Goal: Task Accomplishment & Management: Use online tool/utility

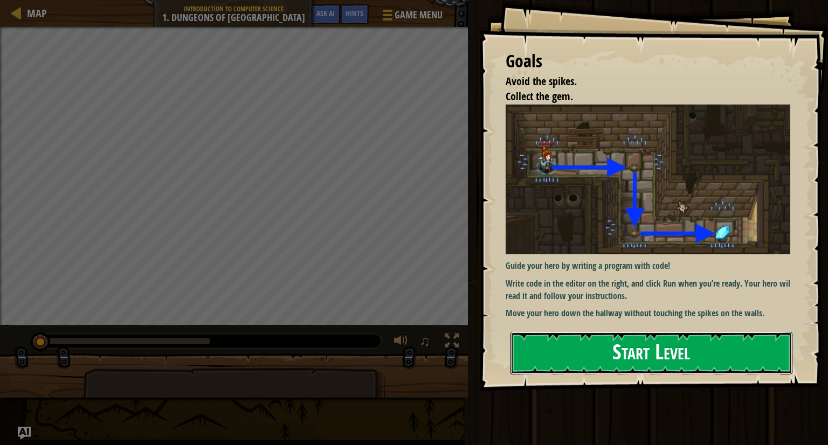
click at [613, 337] on button "Start Level" at bounding box center [651, 353] width 282 height 43
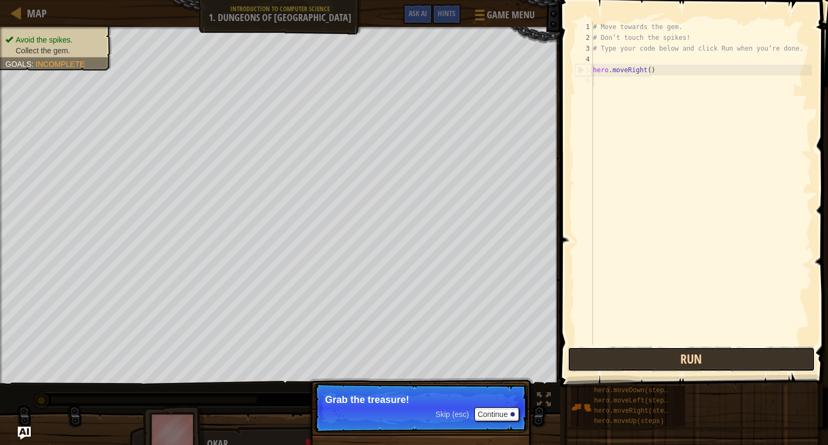
click at [644, 368] on button "Run" at bounding box center [691, 359] width 247 height 25
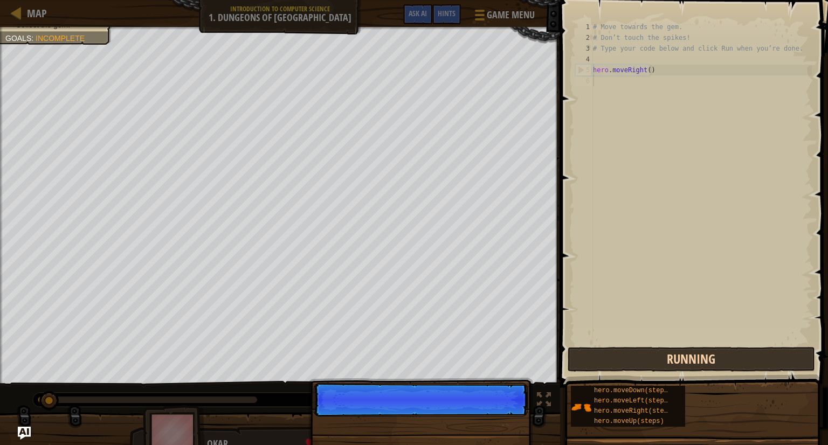
scroll to position [5, 0]
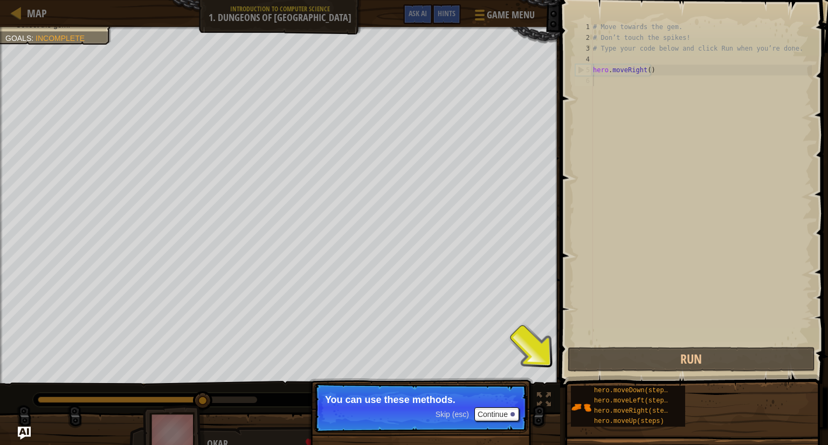
click at [641, 85] on div "# Move towards the gem. # Don’t touch the spikes! # Type your code below and cl…" at bounding box center [701, 194] width 221 height 345
click at [686, 70] on div "# Move towards the gem. # Don’t touch the spikes! # Type your code below and cl…" at bounding box center [701, 194] width 221 height 345
type textarea "hero.moveRight()"
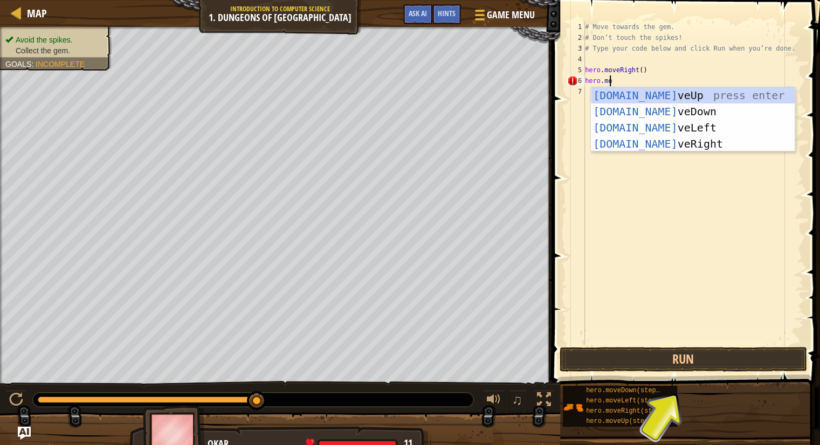
scroll to position [5, 2]
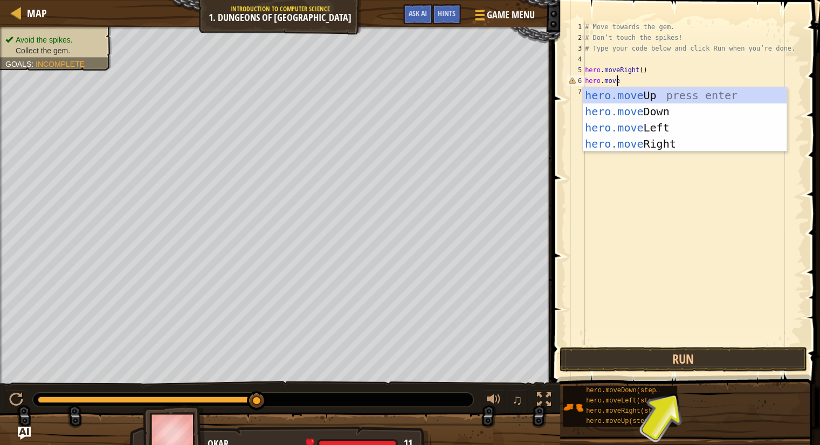
type textarea "hero.moveD"
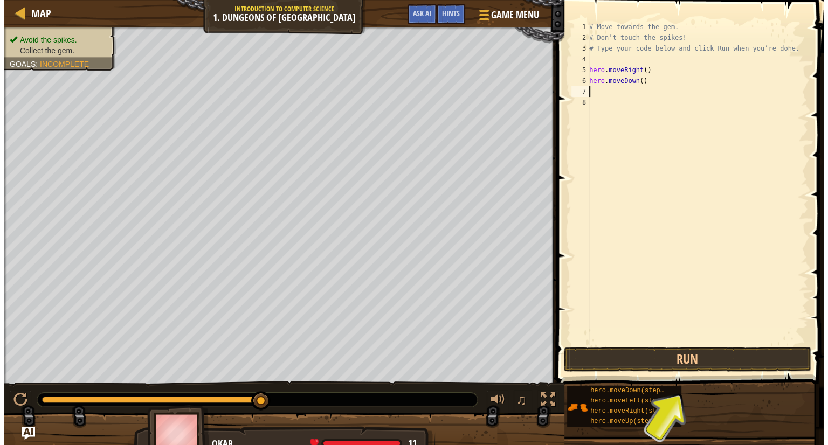
scroll to position [5, 0]
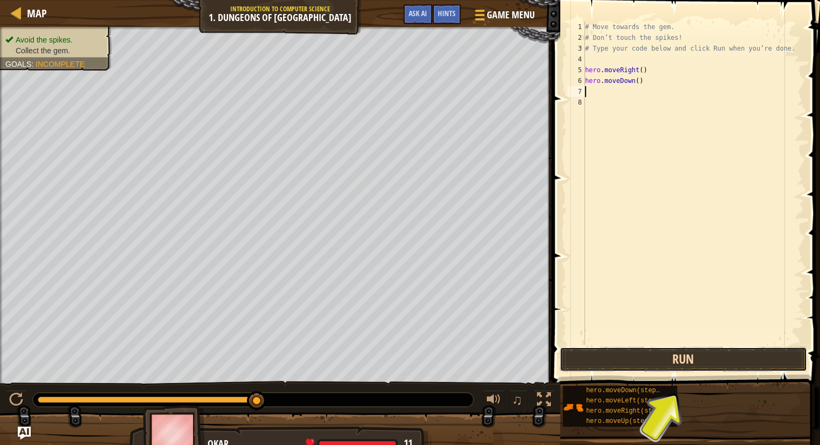
click at [662, 367] on button "Run" at bounding box center [683, 359] width 247 height 25
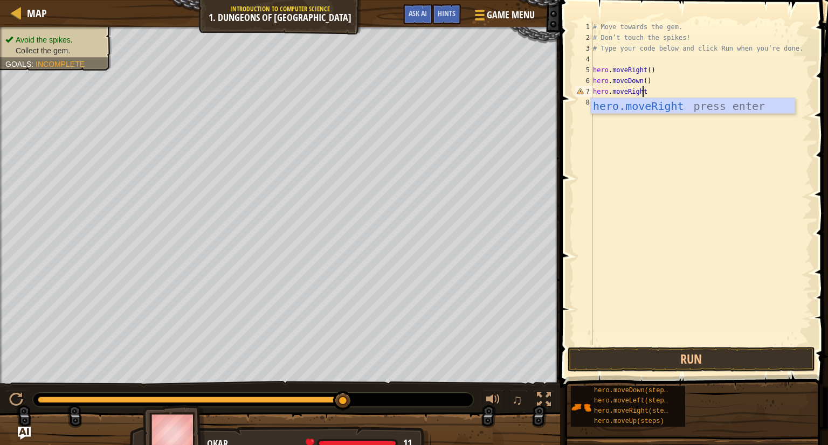
scroll to position [5, 4]
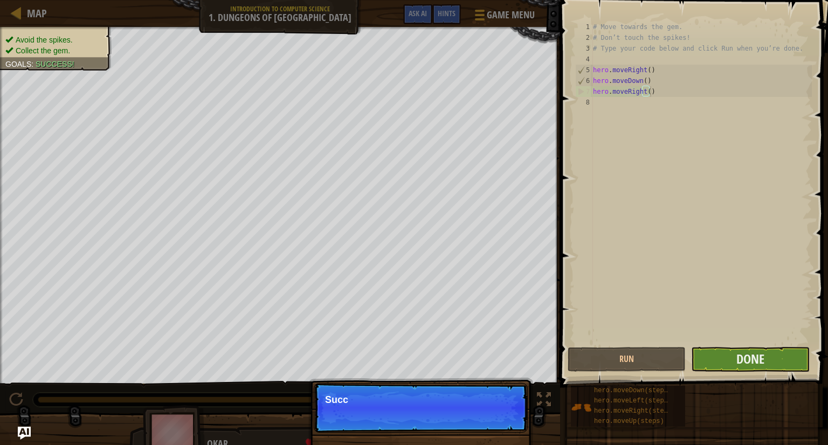
type textarea "hero.moveRight()"
click at [705, 359] on button "Done" at bounding box center [750, 359] width 118 height 25
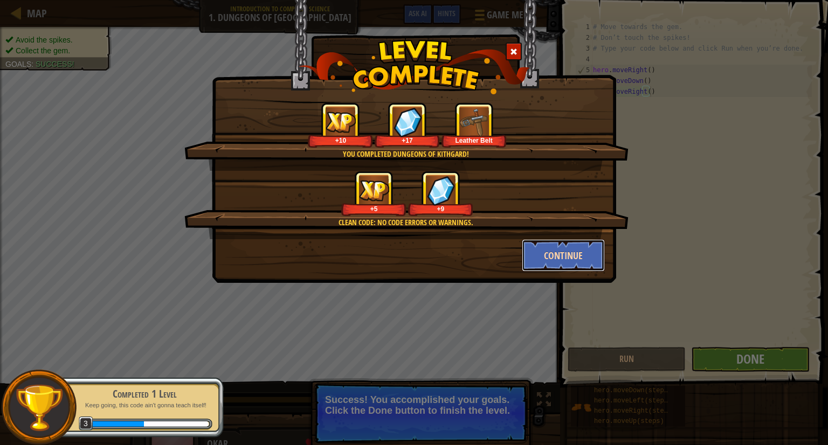
click at [538, 252] on button "Continue" at bounding box center [564, 255] width 84 height 32
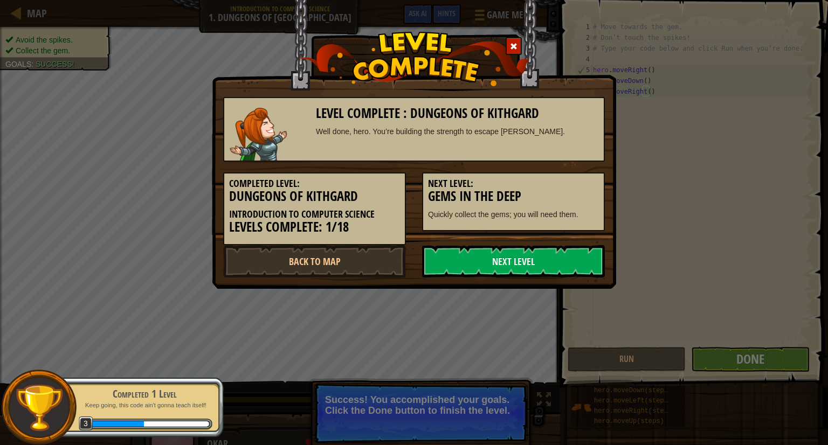
click at [538, 252] on link "Next Level" at bounding box center [513, 261] width 183 height 32
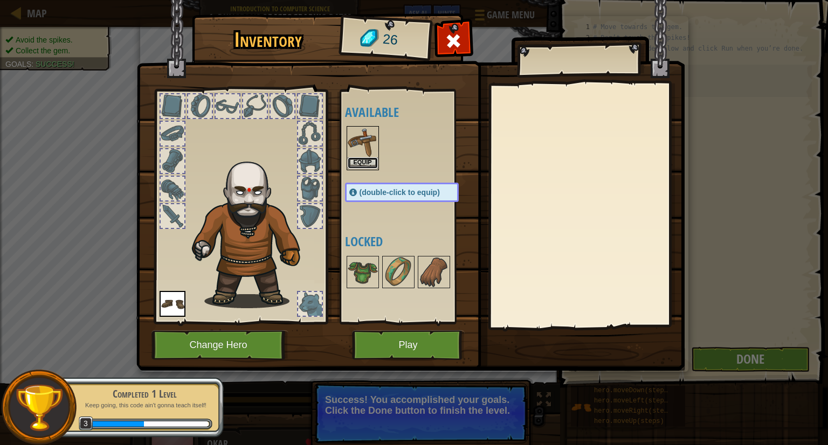
click at [360, 162] on button "Equip" at bounding box center [363, 162] width 30 height 11
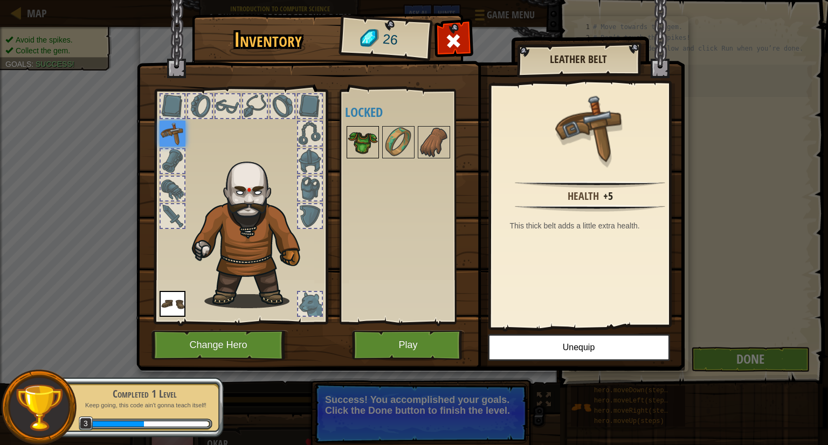
click at [369, 141] on img at bounding box center [363, 142] width 30 height 30
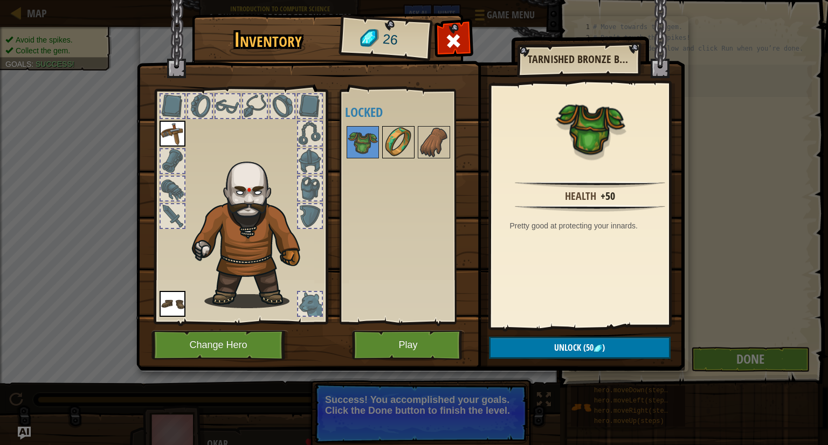
click at [388, 147] on img at bounding box center [398, 142] width 30 height 30
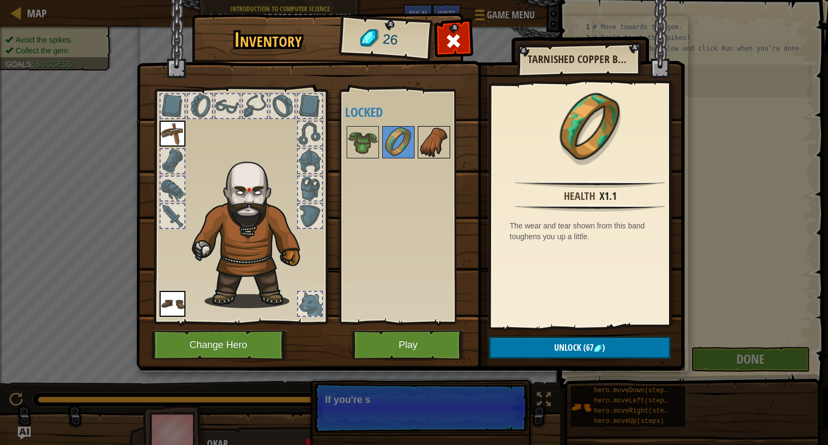
click at [425, 143] on img at bounding box center [434, 142] width 30 height 30
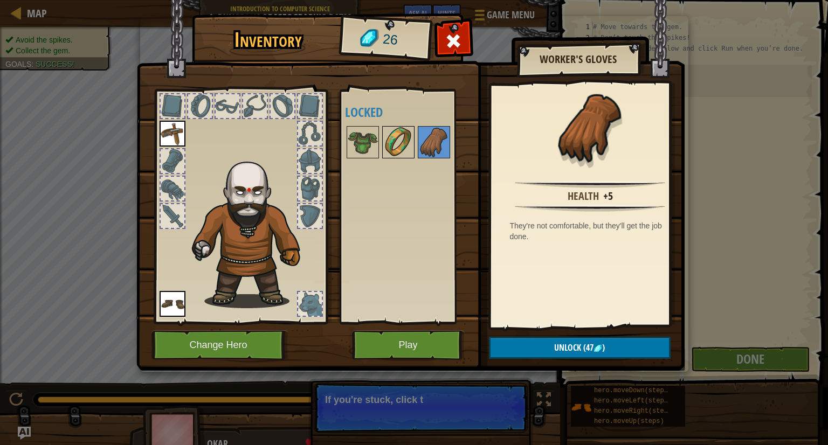
click at [392, 143] on img at bounding box center [398, 142] width 30 height 30
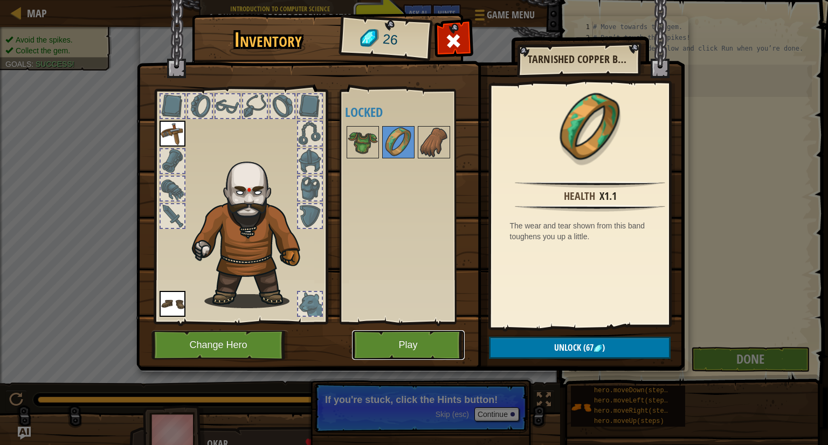
click at [382, 349] on button "Play" at bounding box center [408, 345] width 113 height 30
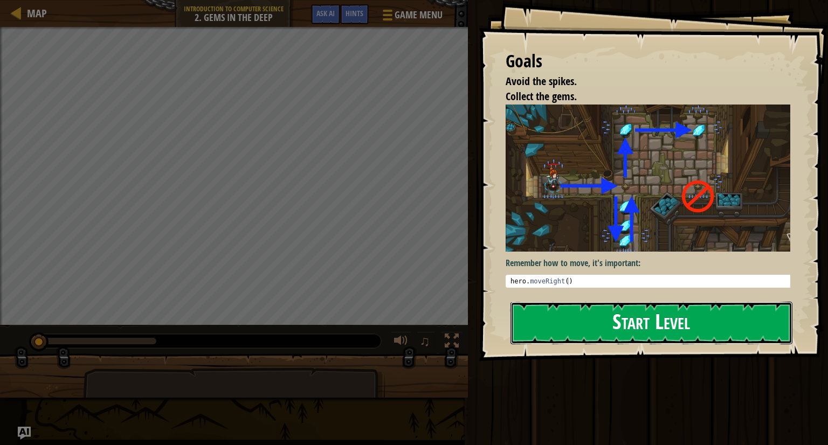
click at [551, 322] on button "Start Level" at bounding box center [651, 323] width 282 height 43
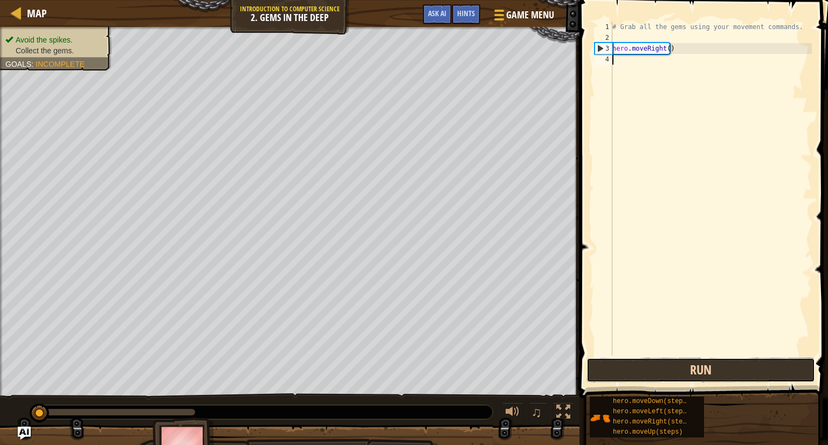
click at [706, 374] on button "Run" at bounding box center [700, 370] width 229 height 25
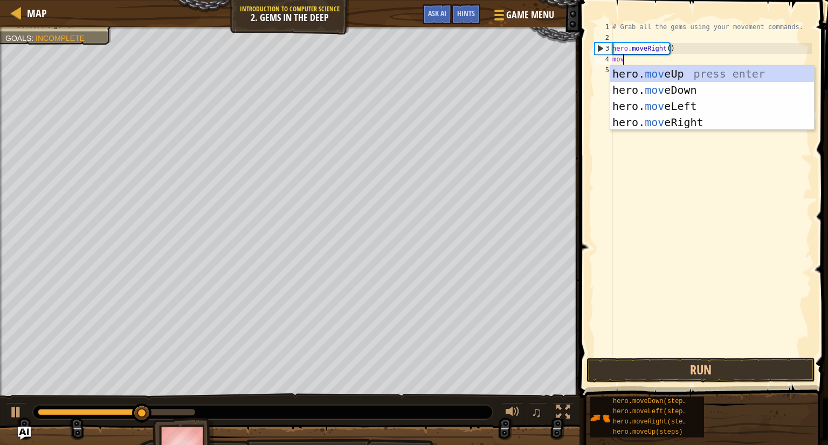
scroll to position [5, 0]
type textarea "moveD"
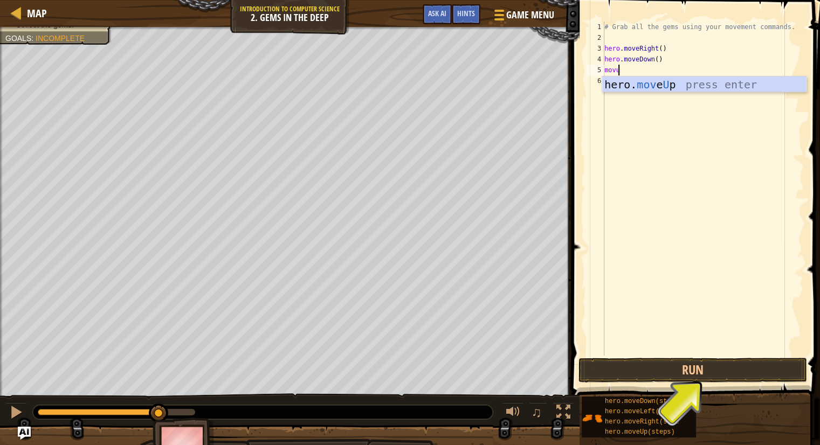
type textarea "movup"
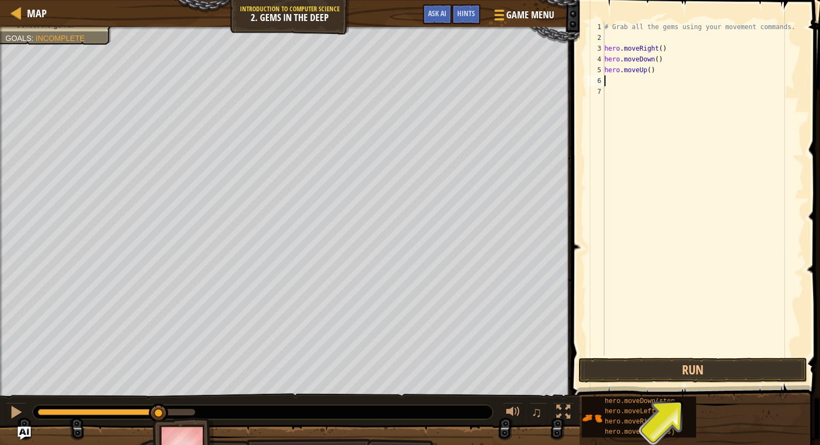
click at [653, 372] on button "Run" at bounding box center [692, 370] width 229 height 25
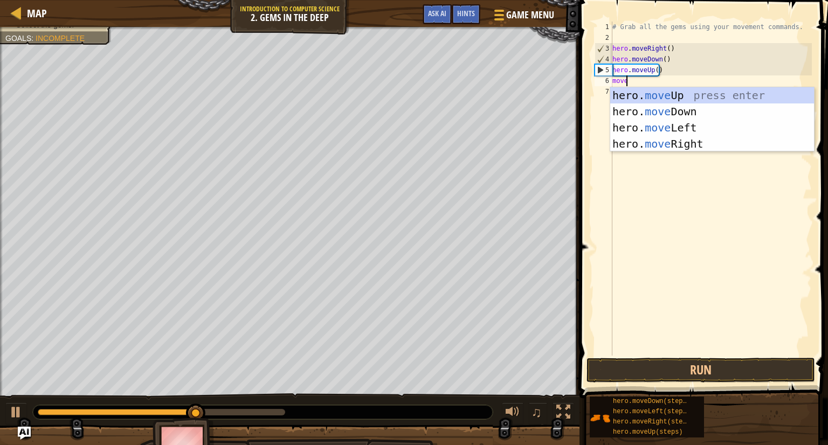
scroll to position [5, 1]
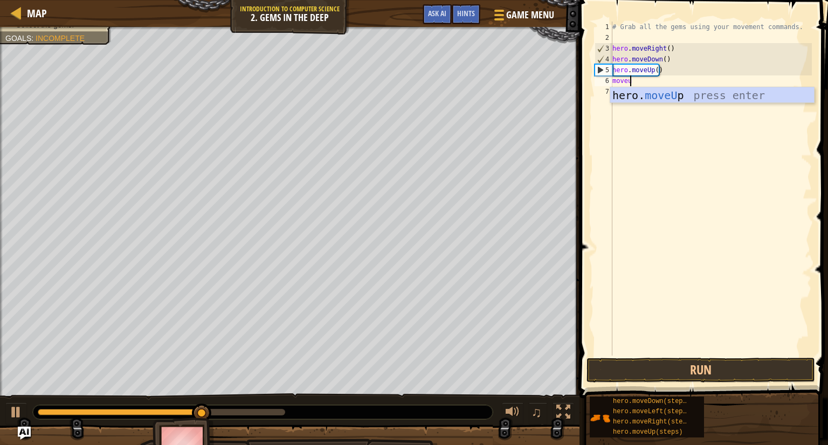
type textarea "moveup"
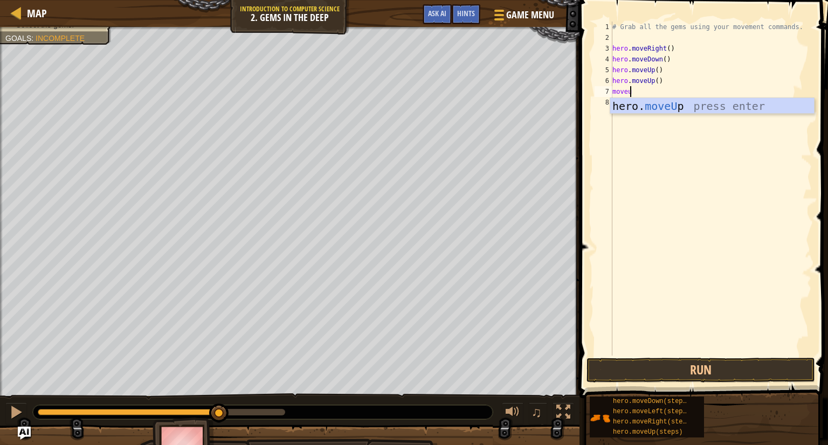
type textarea "moveup"
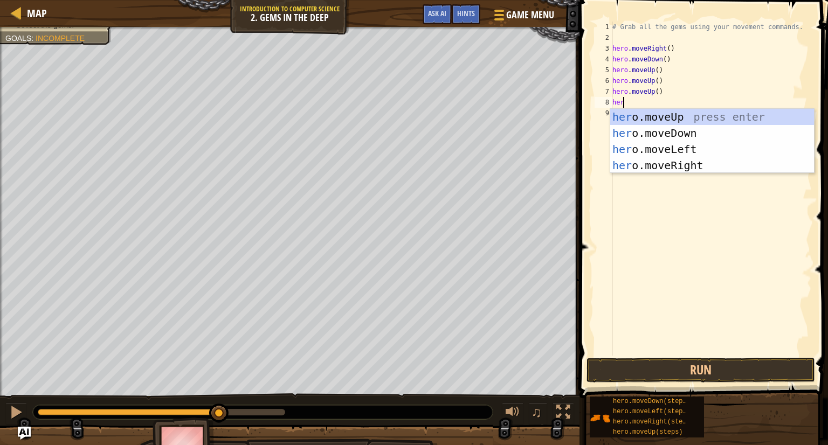
type textarea "h"
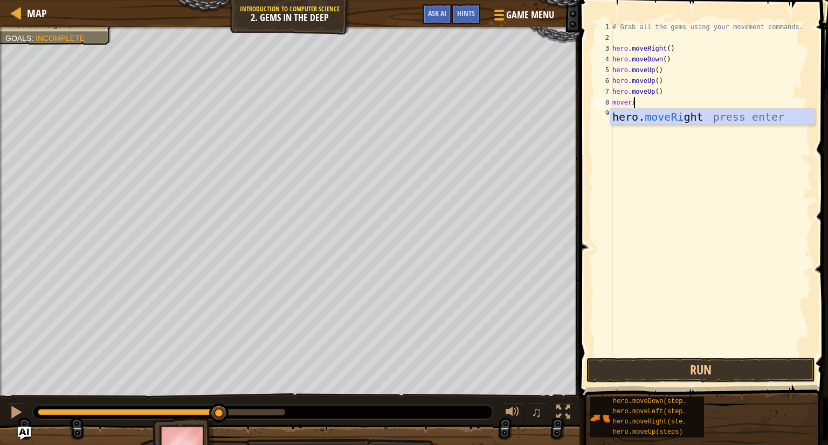
scroll to position [5, 2]
type textarea "moveright"
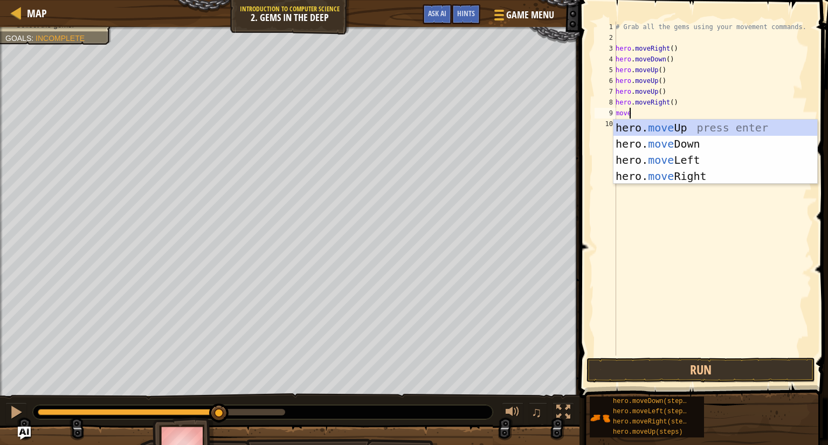
scroll to position [5, 0]
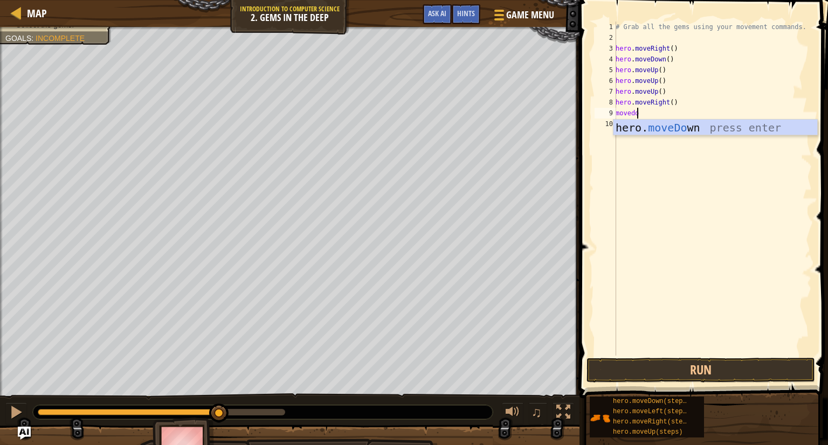
type textarea "movedown"
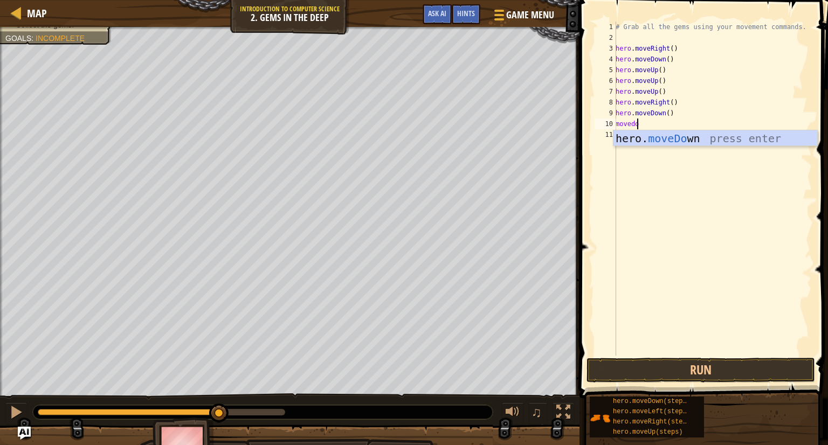
type textarea "movedown"
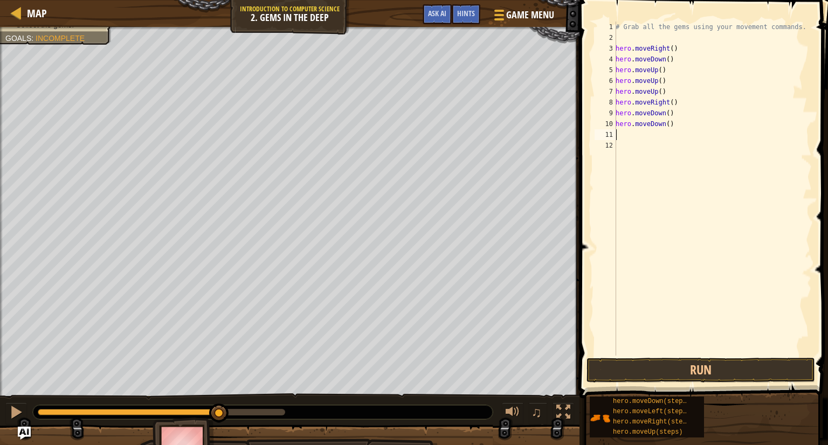
click at [666, 372] on button "Run" at bounding box center [700, 370] width 229 height 25
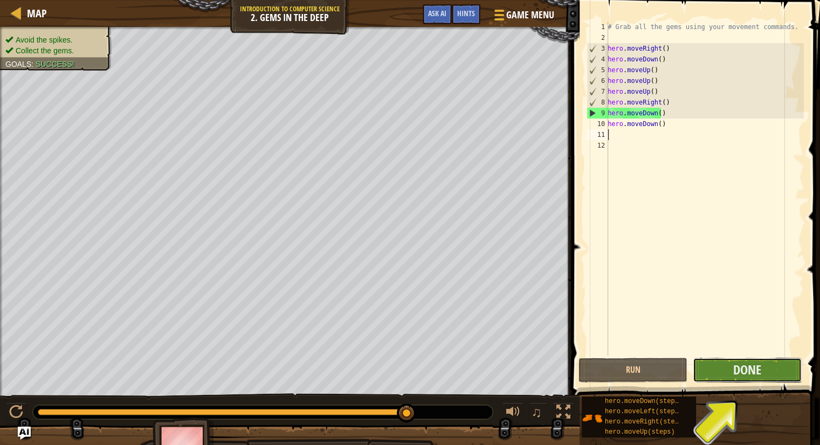
click at [722, 372] on button "Done" at bounding box center [747, 370] width 109 height 25
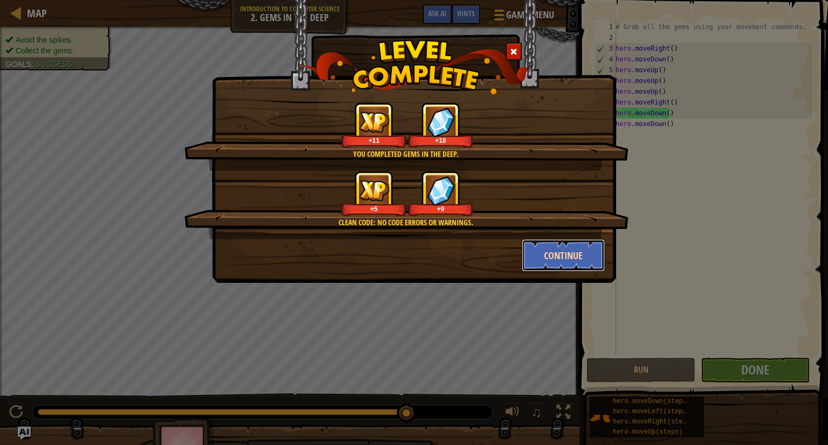
click at [570, 253] on button "Continue" at bounding box center [564, 255] width 84 height 32
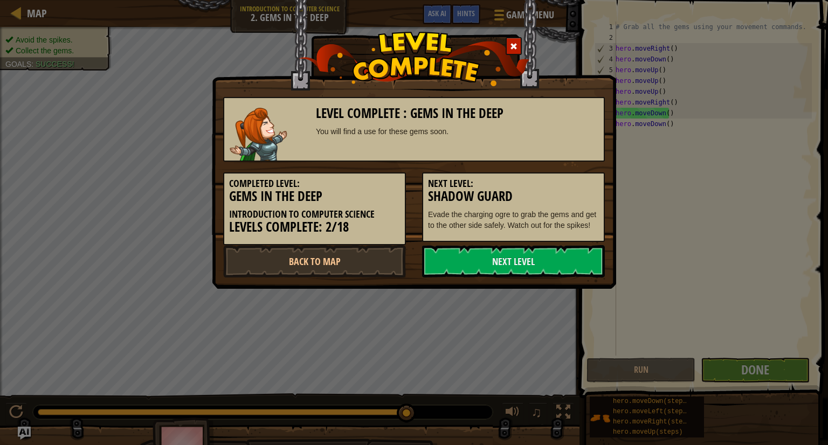
click at [570, 253] on link "Next Level" at bounding box center [513, 261] width 183 height 32
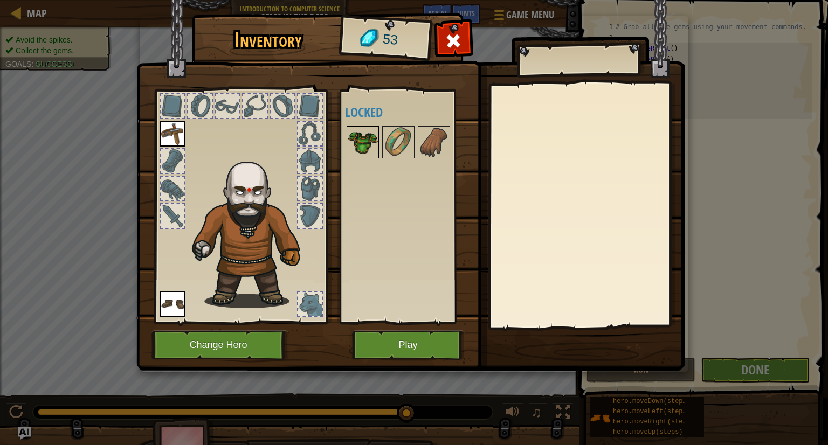
click at [366, 144] on img at bounding box center [363, 142] width 30 height 30
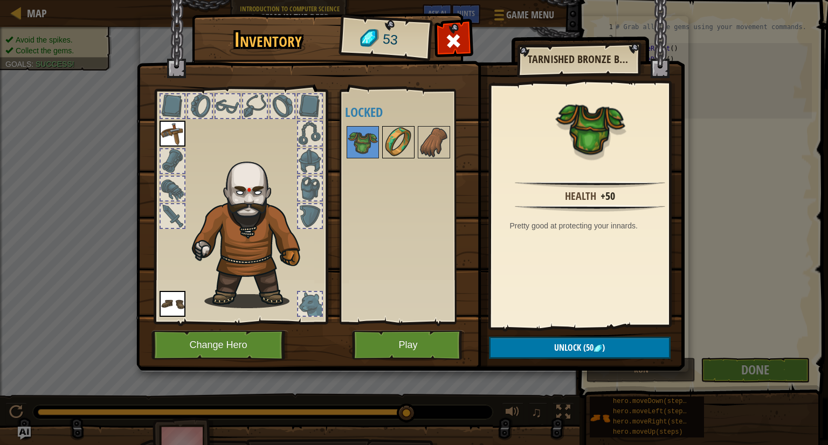
click at [399, 141] on img at bounding box center [398, 142] width 30 height 30
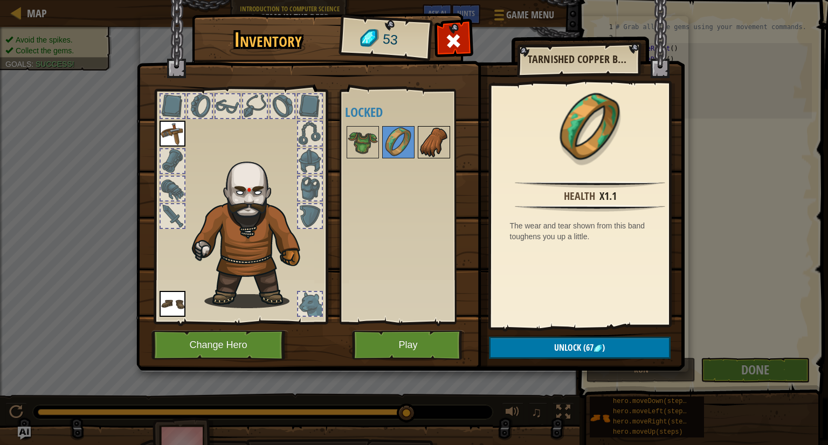
click at [436, 145] on img at bounding box center [434, 142] width 30 height 30
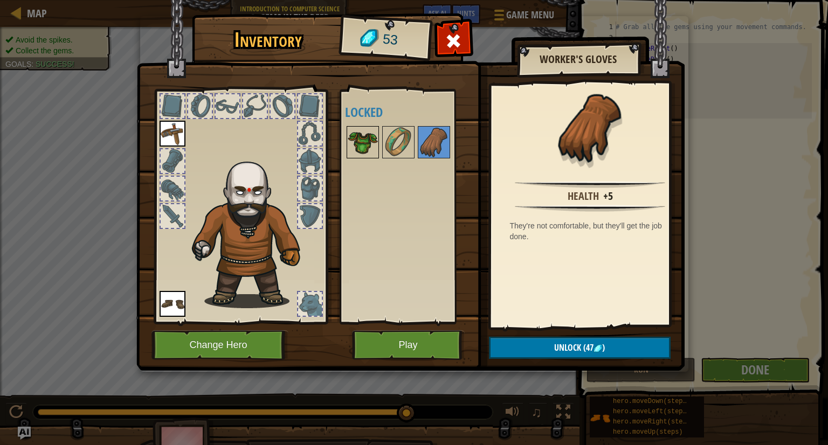
click at [356, 149] on img at bounding box center [363, 142] width 30 height 30
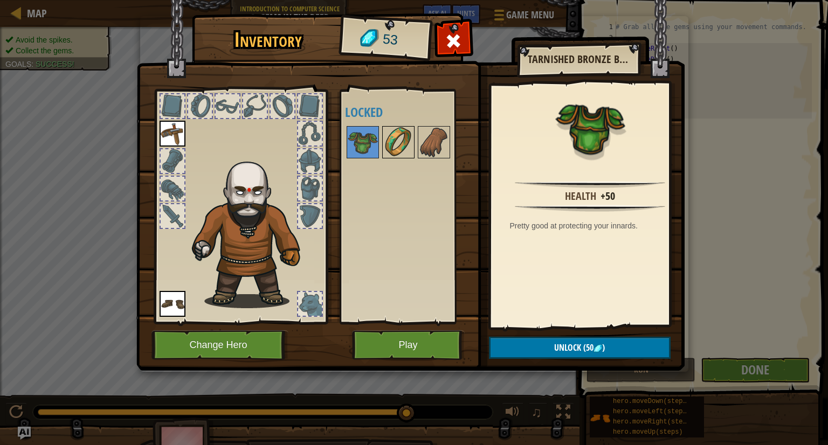
click at [388, 143] on img at bounding box center [398, 142] width 30 height 30
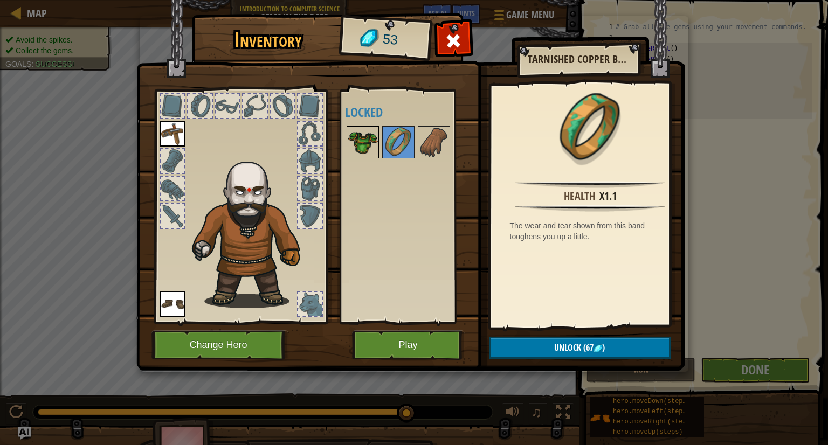
click at [361, 139] on img at bounding box center [363, 142] width 30 height 30
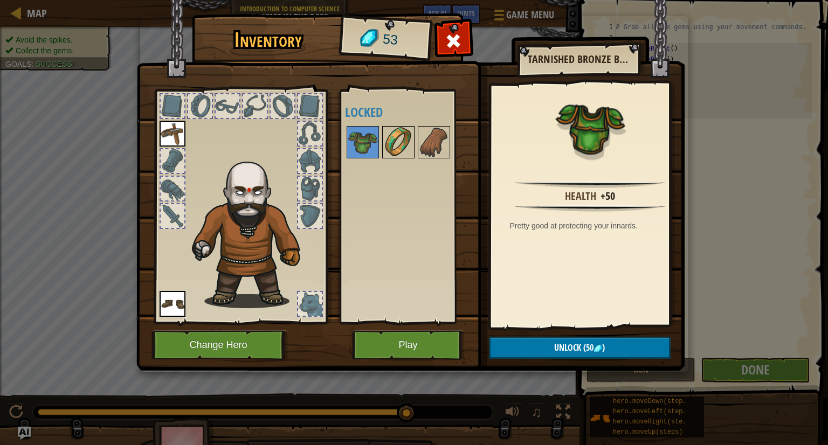
click at [392, 146] on img at bounding box center [398, 142] width 30 height 30
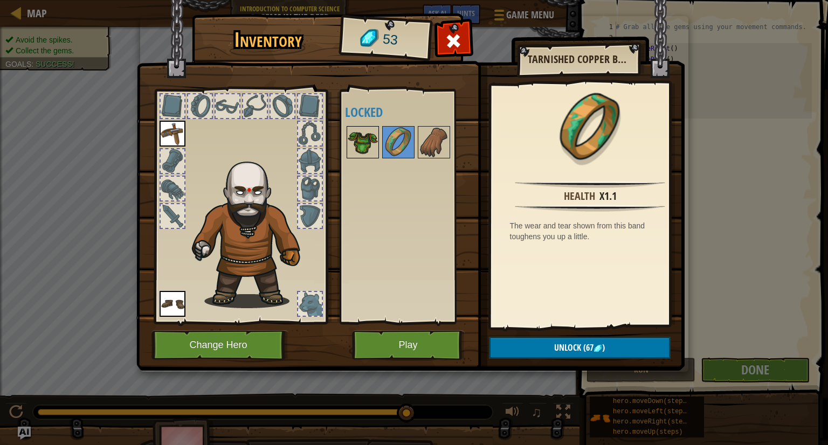
click at [364, 149] on img at bounding box center [363, 142] width 30 height 30
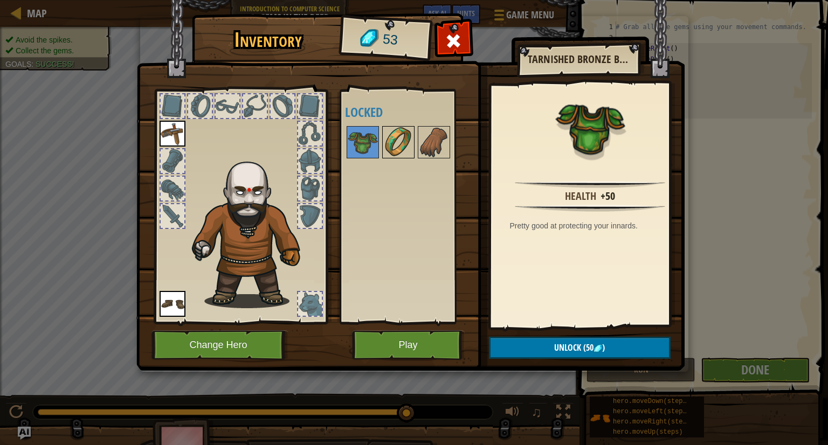
click at [410, 143] on img at bounding box center [398, 142] width 30 height 30
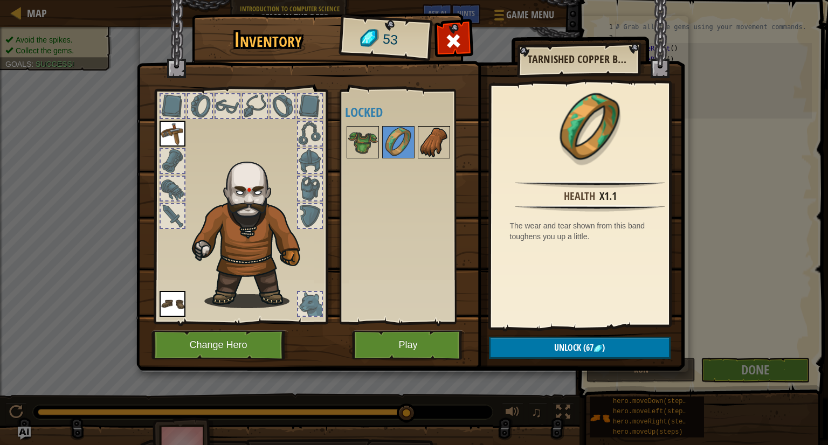
click at [440, 156] on img at bounding box center [434, 142] width 30 height 30
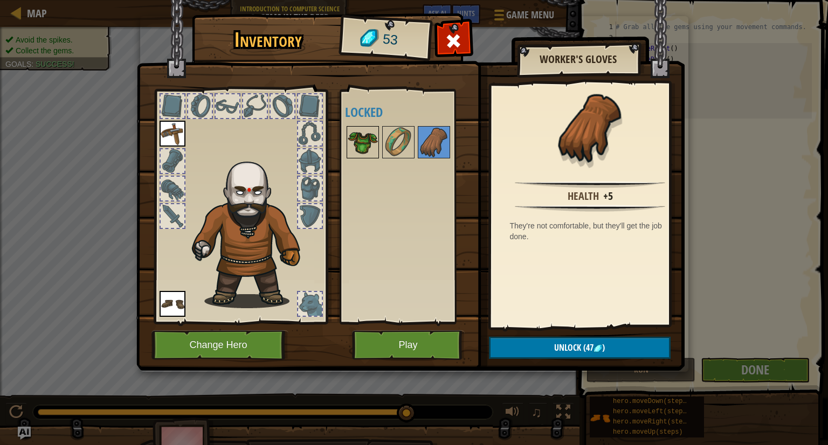
click at [369, 143] on img at bounding box center [363, 142] width 30 height 30
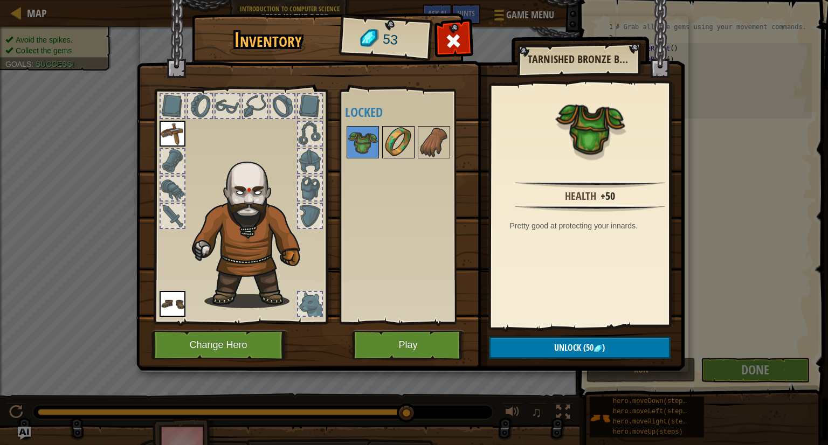
click at [399, 136] on img at bounding box center [398, 142] width 30 height 30
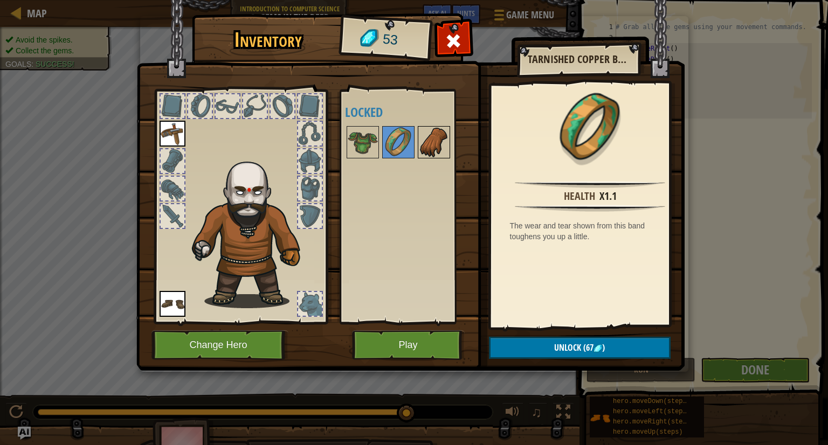
click at [426, 152] on img at bounding box center [434, 142] width 30 height 30
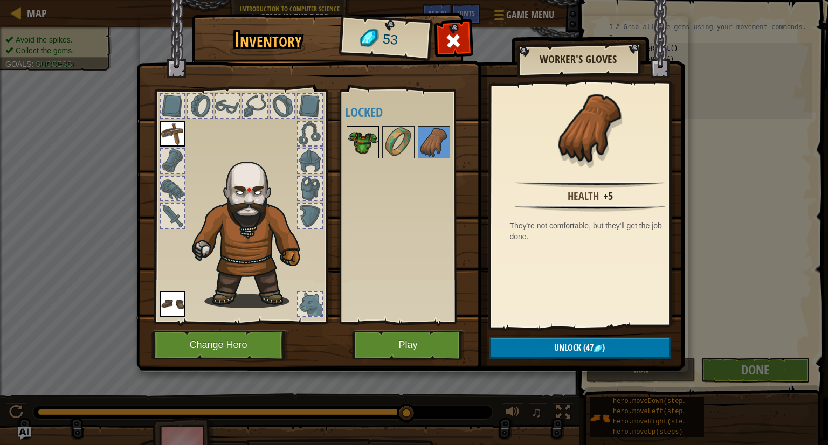
click at [349, 147] on img at bounding box center [363, 142] width 30 height 30
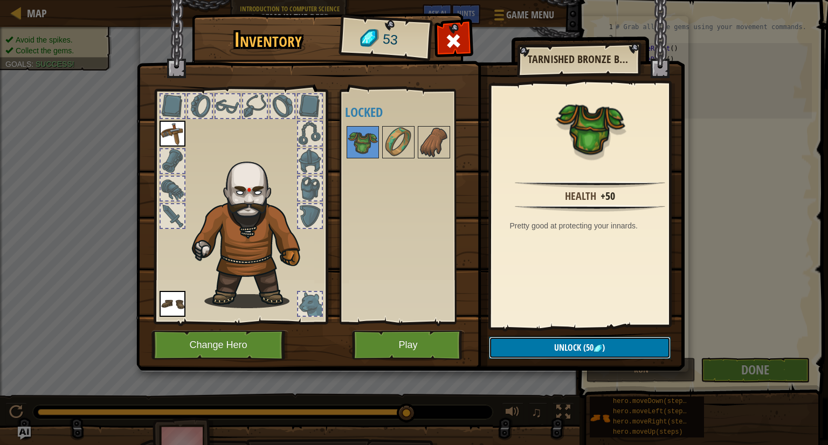
click at [546, 348] on button "Unlock (50 )" at bounding box center [580, 348] width 182 height 22
click at [534, 346] on button "Confirm" at bounding box center [580, 348] width 182 height 22
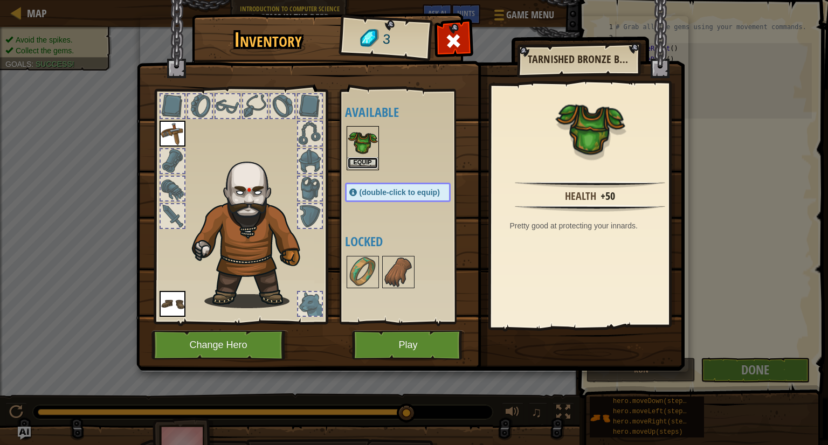
click at [363, 160] on button "Equip" at bounding box center [363, 162] width 30 height 11
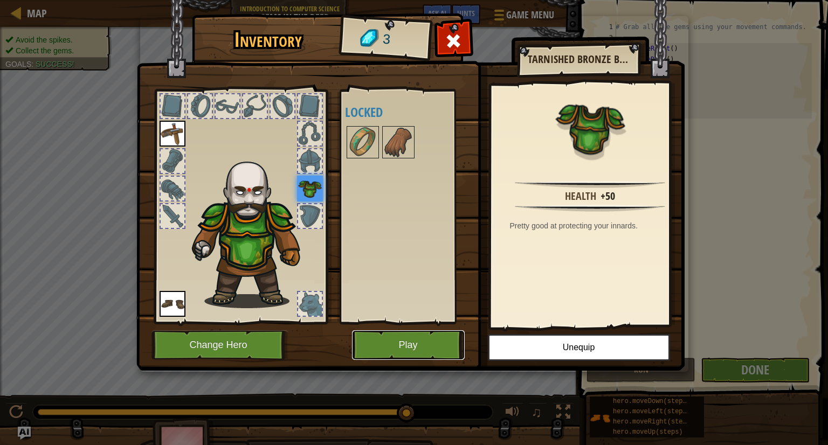
click at [423, 346] on button "Play" at bounding box center [408, 345] width 113 height 30
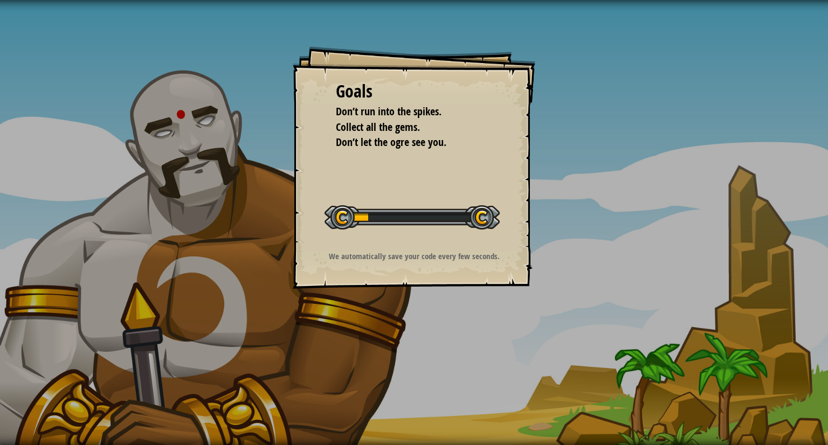
click at [827, 239] on div "Goals Don’t run into the spikes. Collect all the gems. Don’t let the ogre see y…" at bounding box center [414, 222] width 828 height 445
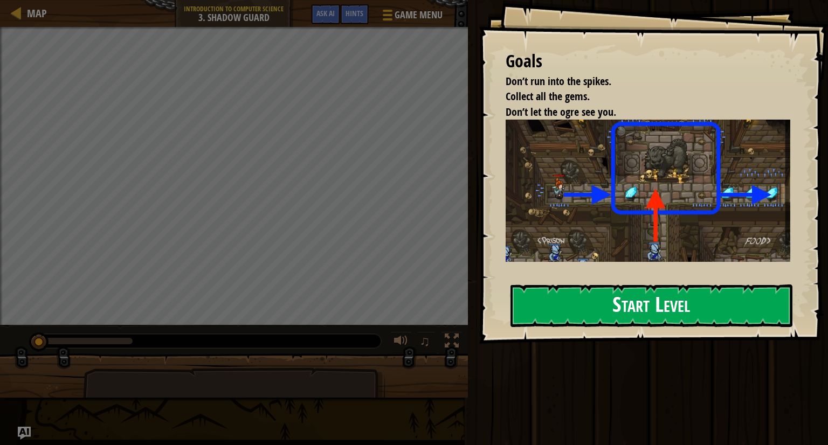
click at [543, 287] on button "Start Level" at bounding box center [651, 306] width 282 height 43
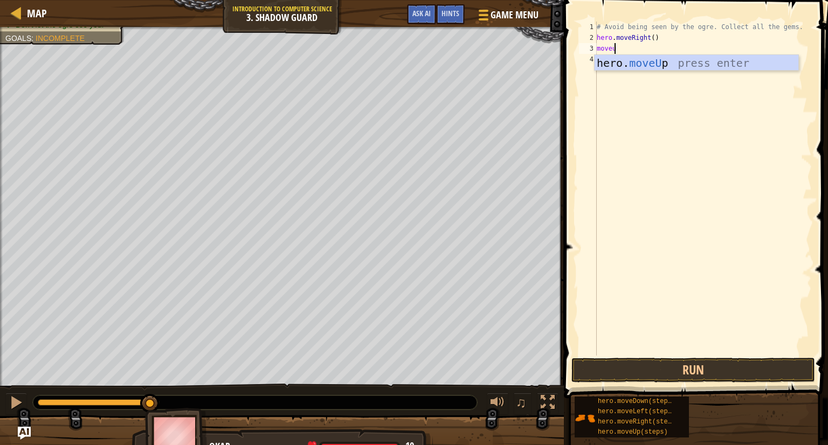
scroll to position [5, 1]
type textarea "moveup"
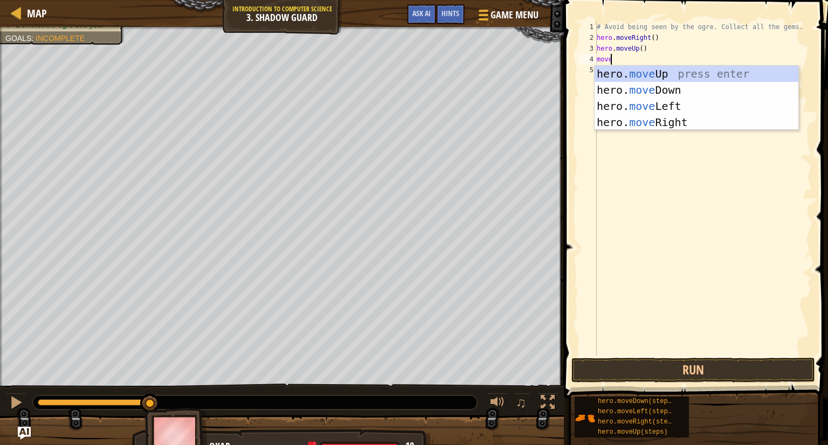
scroll to position [5, 0]
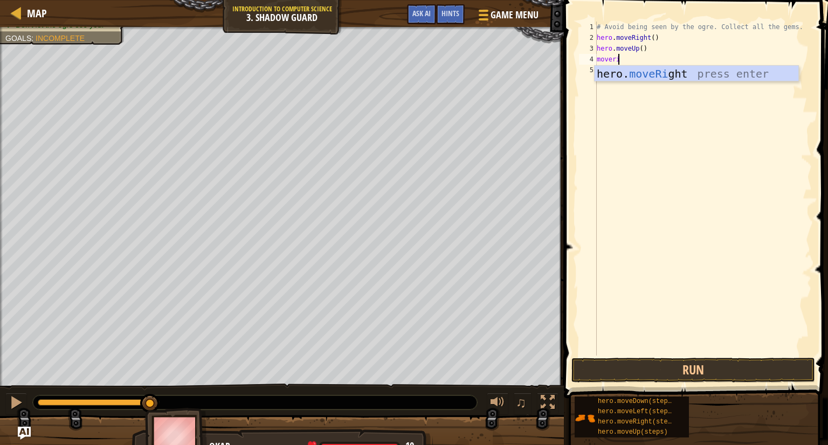
type textarea "moverigh"
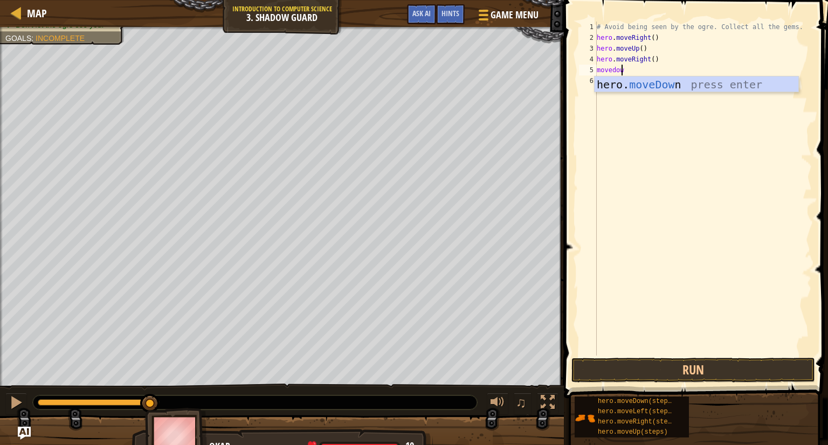
type textarea "movedown"
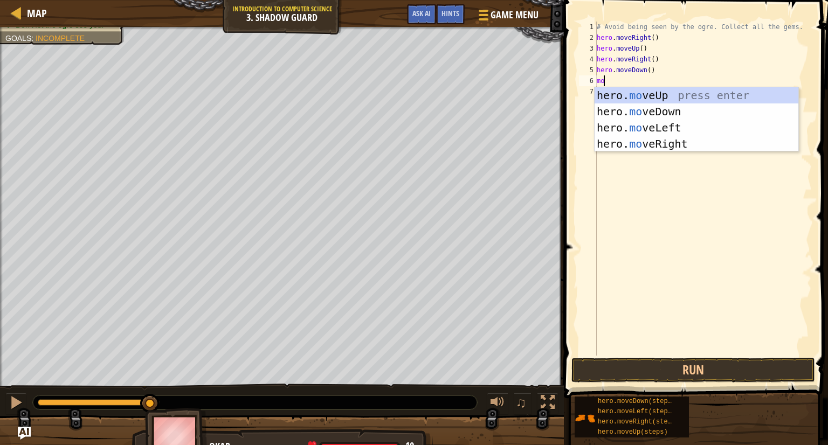
type textarea "m"
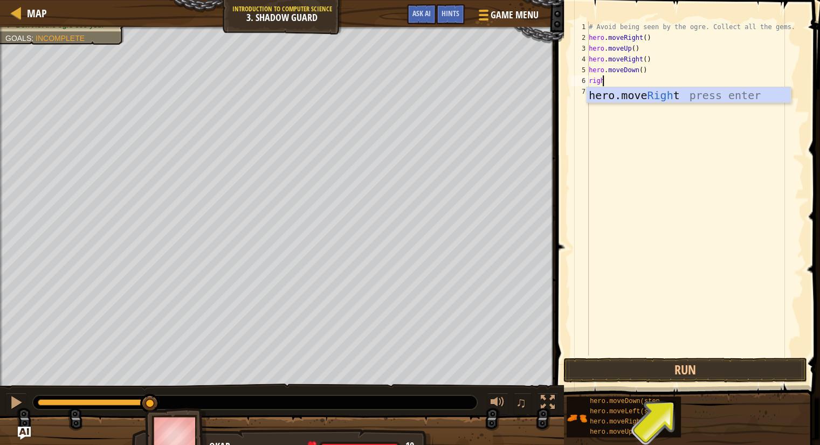
scroll to position [5, 1]
type textarea "right"
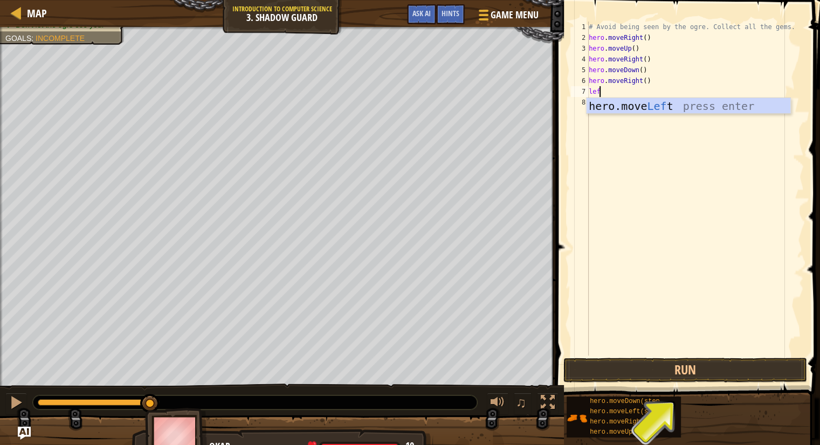
type textarea "left"
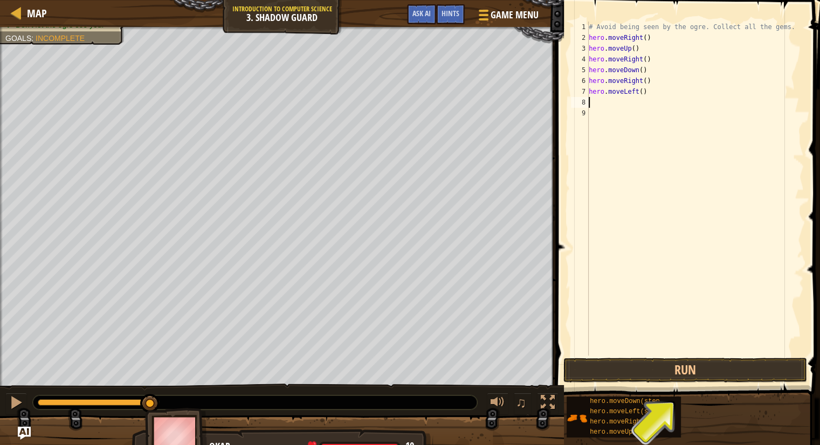
type textarea "m"
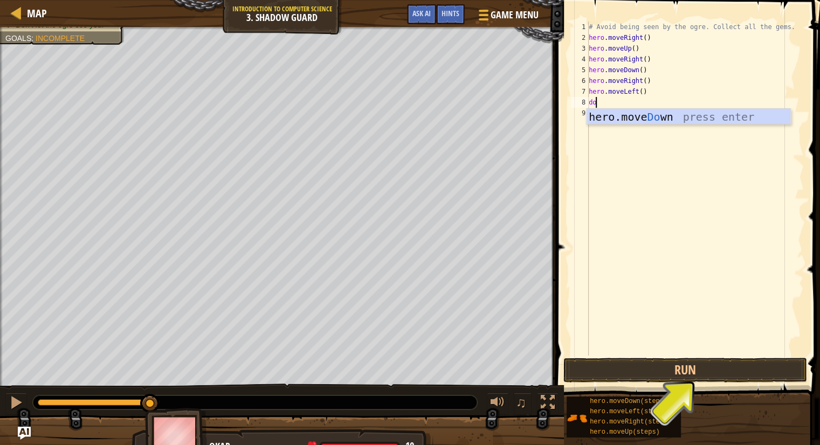
type textarea "down"
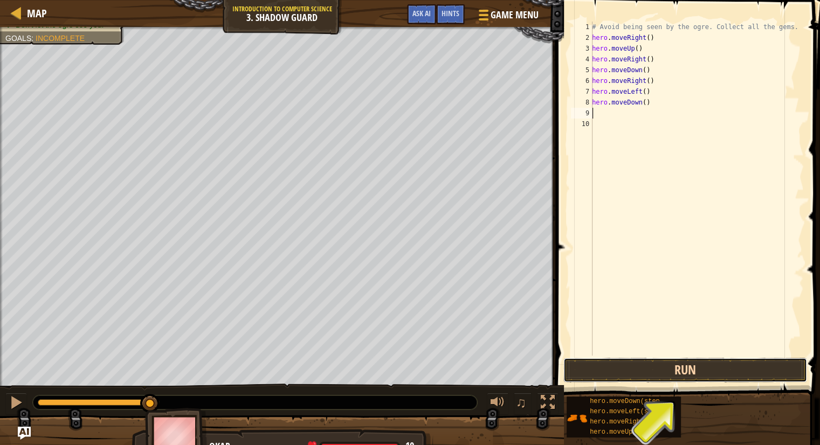
click at [699, 367] on button "Run" at bounding box center [685, 370] width 244 height 25
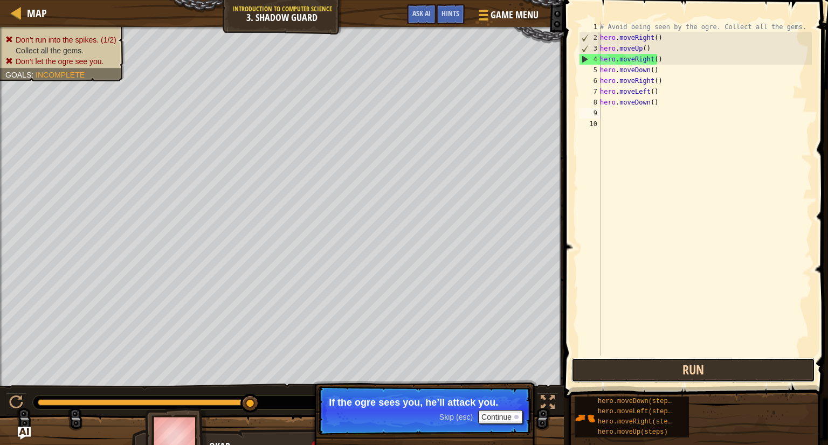
click at [699, 367] on button "Run" at bounding box center [693, 370] width 244 height 25
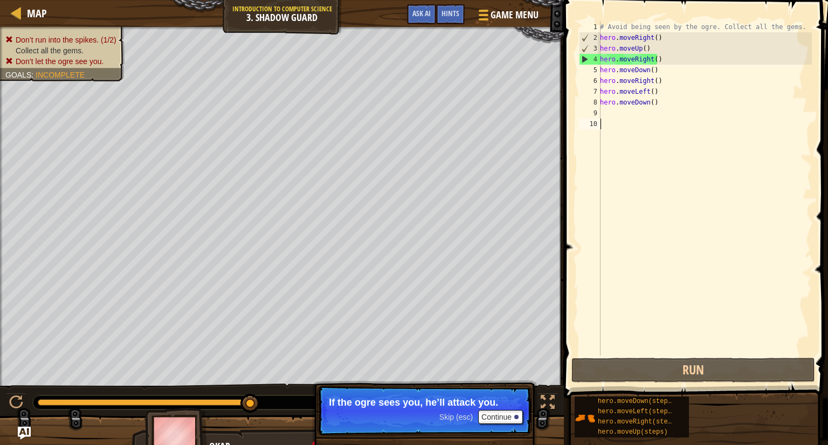
click at [662, 119] on div "# Avoid being seen by the ogre. Collect all the gems. hero . moveRight ( ) hero…" at bounding box center [705, 200] width 214 height 356
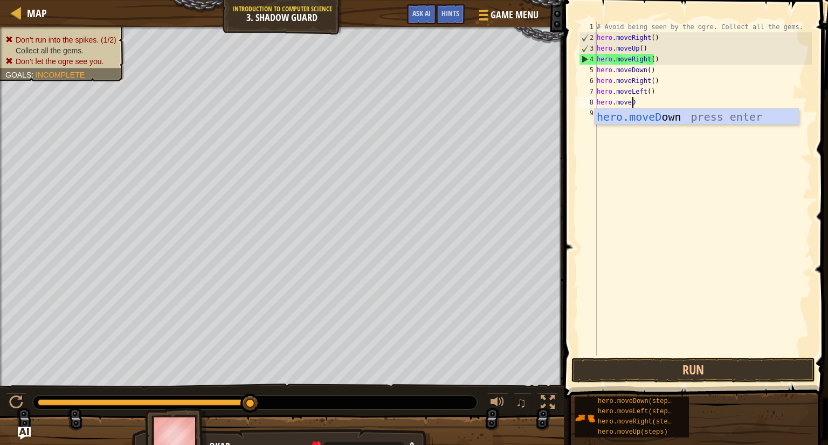
type textarea "h"
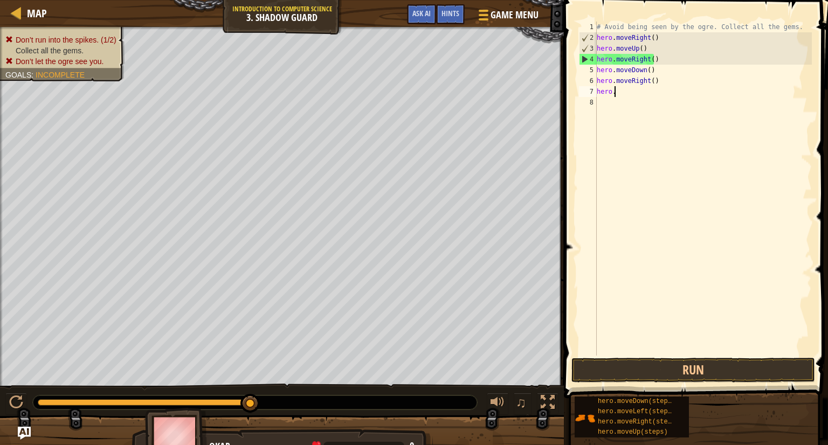
type textarea "h"
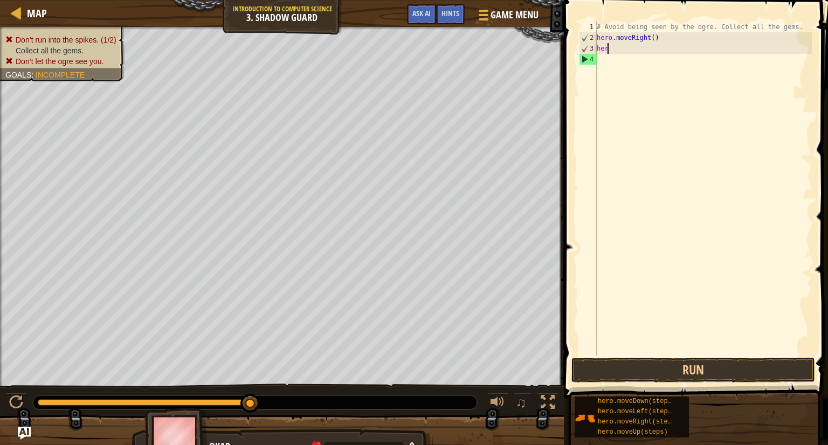
type textarea "h"
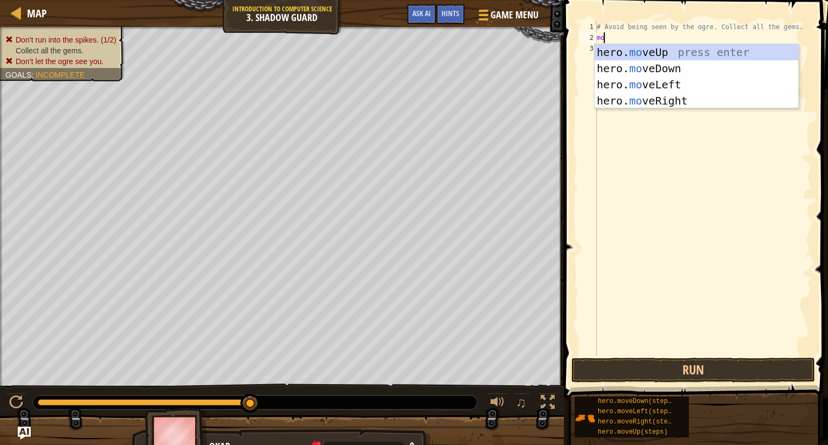
type textarea "m"
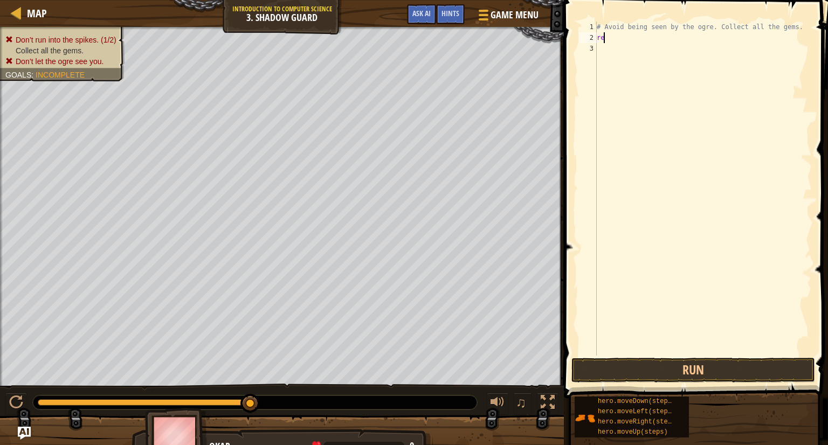
type textarea "r"
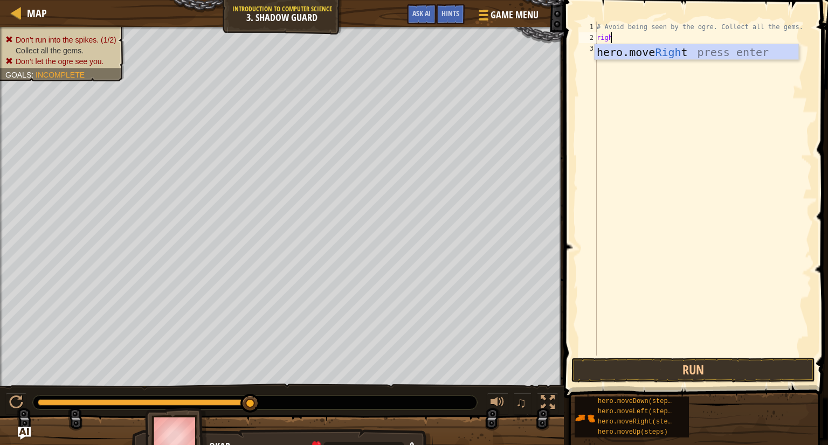
type textarea "right"
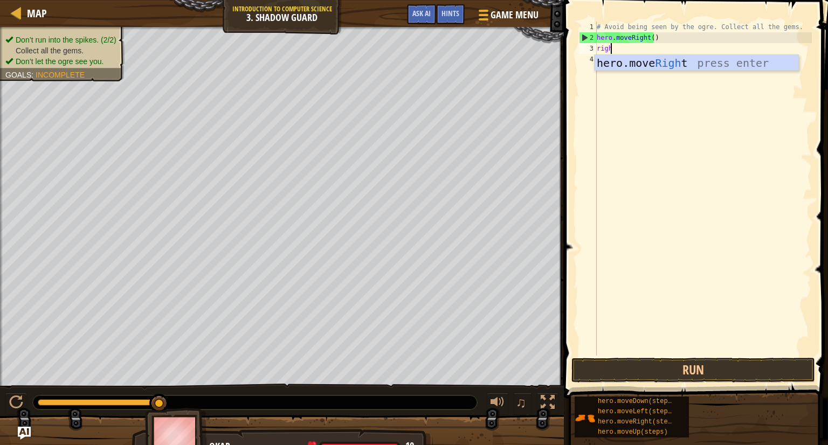
type textarea "right"
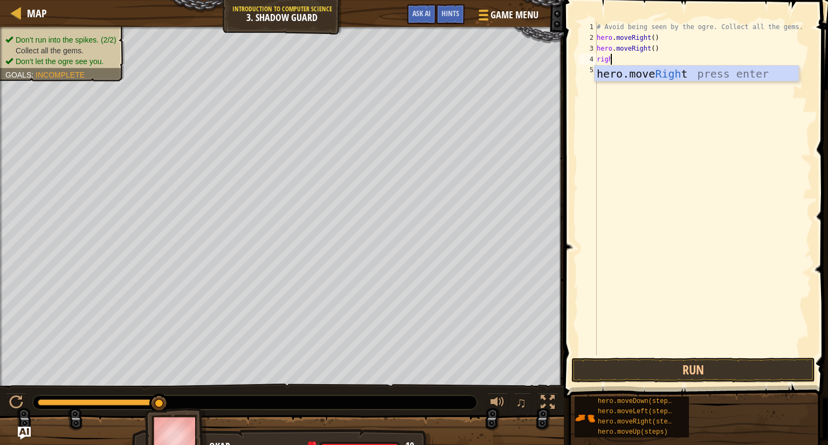
type textarea "right"
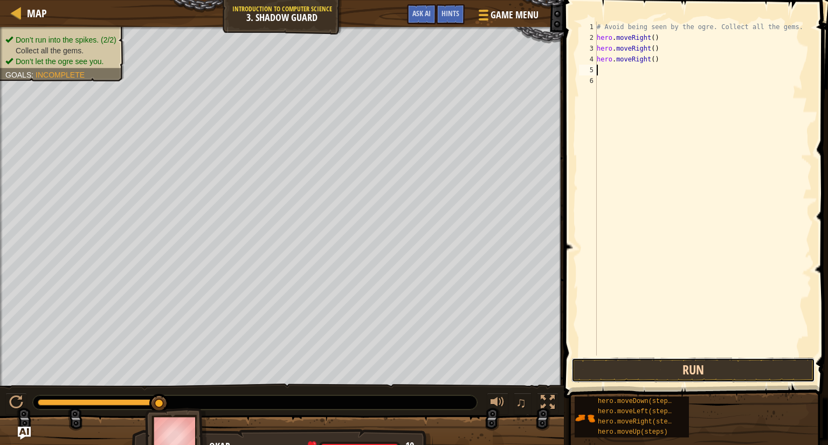
click at [728, 364] on button "Run" at bounding box center [693, 370] width 244 height 25
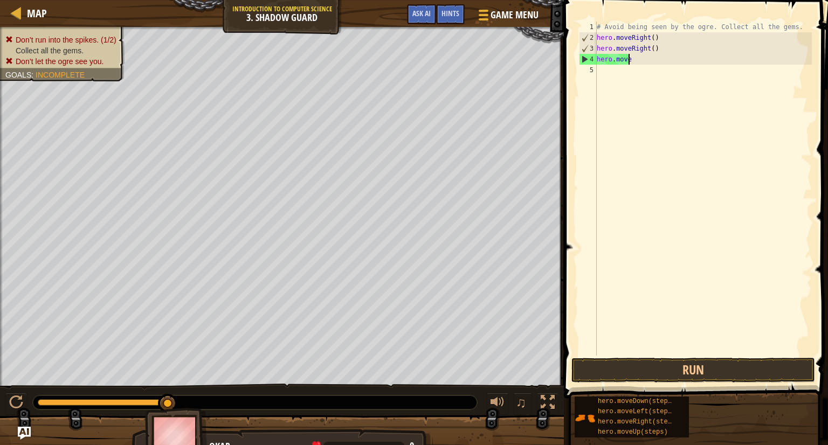
type textarea "h"
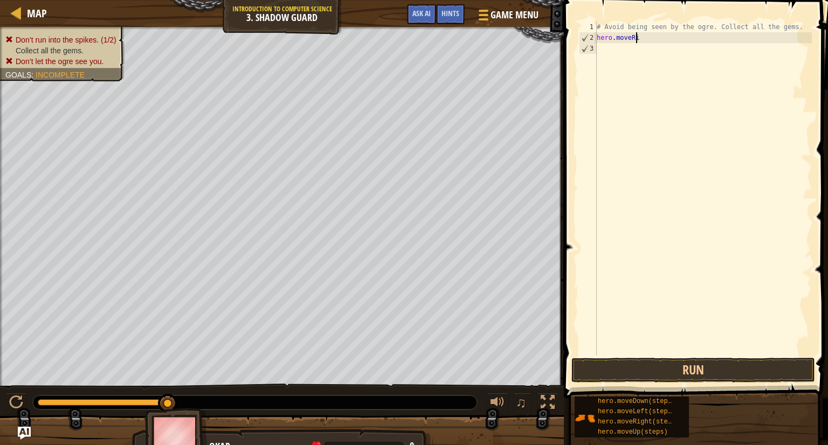
type textarea "h"
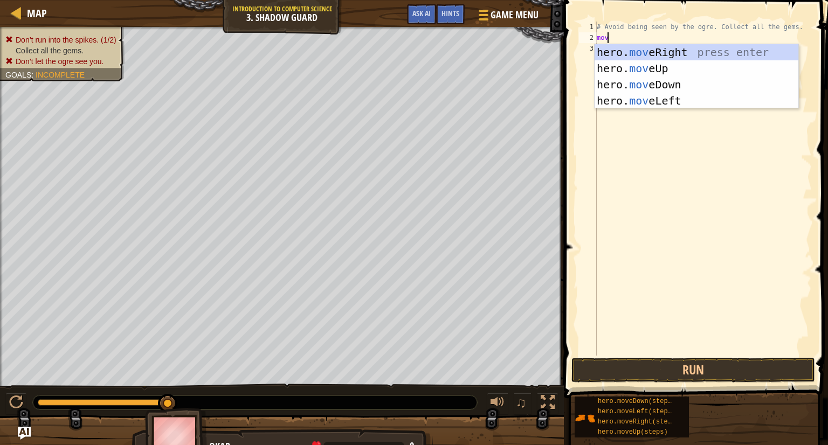
type textarea "m"
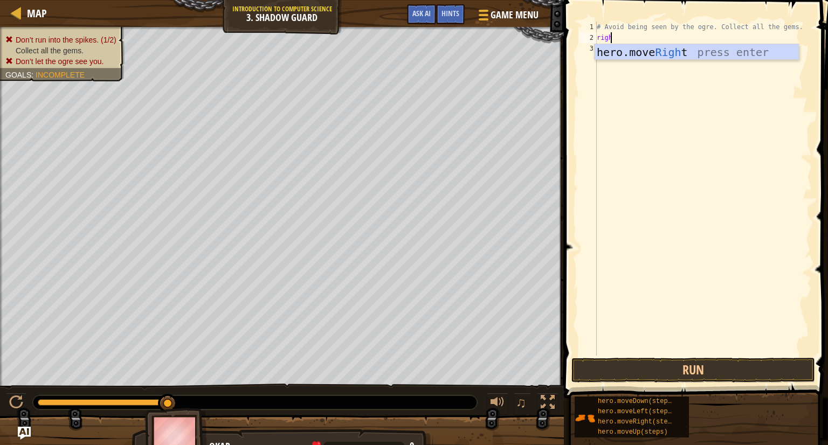
type textarea "right"
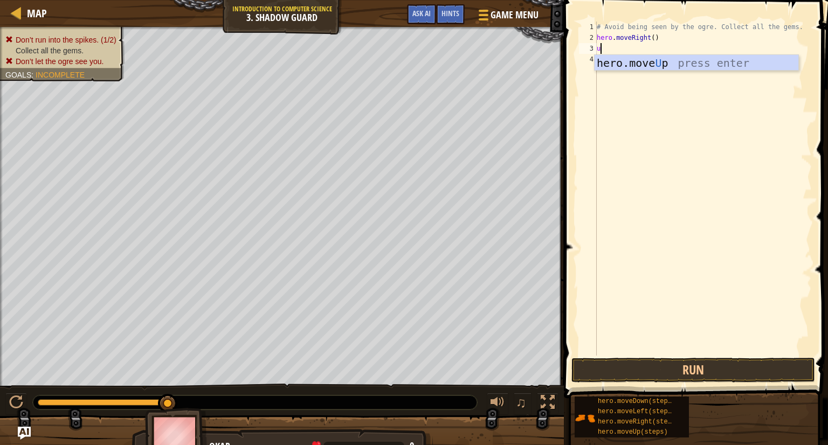
type textarea "up"
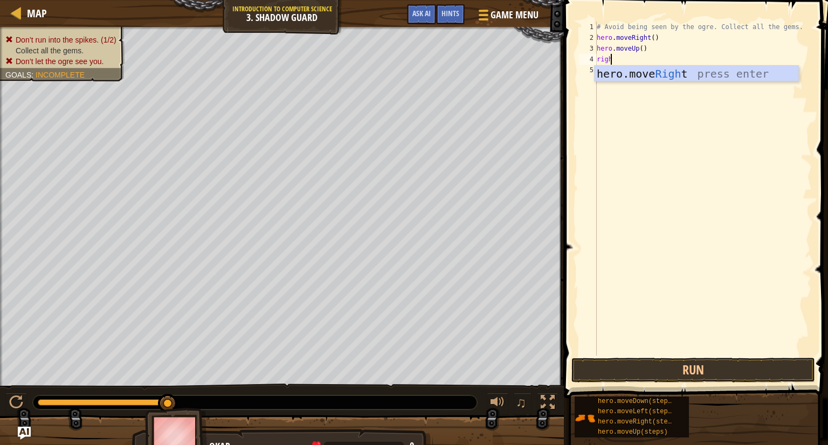
type textarea "right"
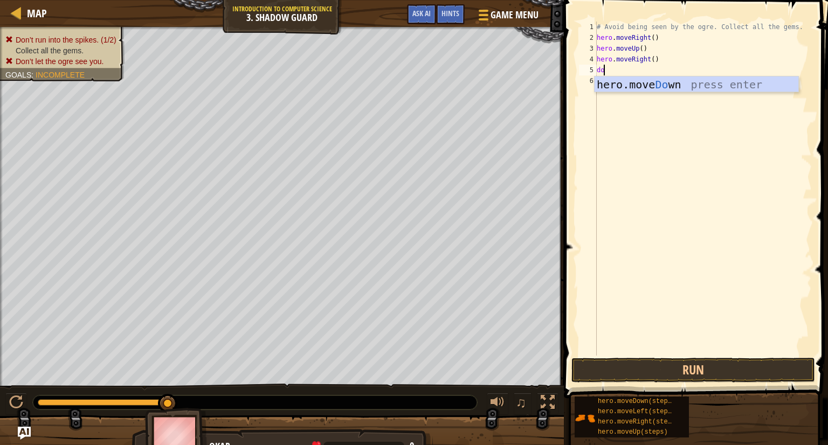
type textarea "down"
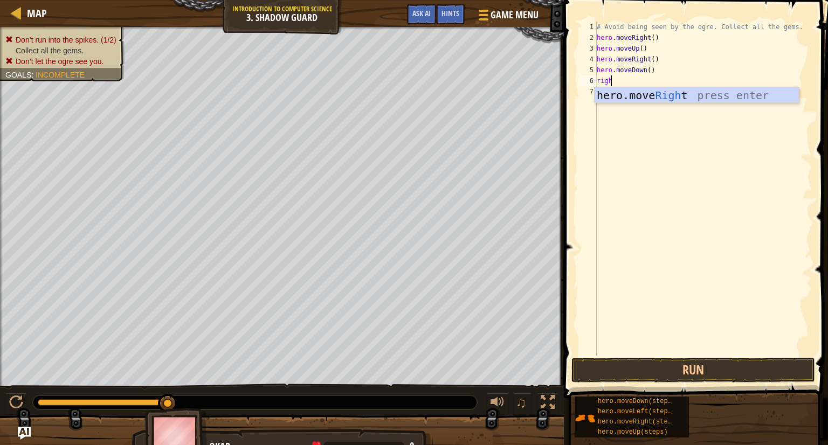
scroll to position [5, 1]
type textarea "right"
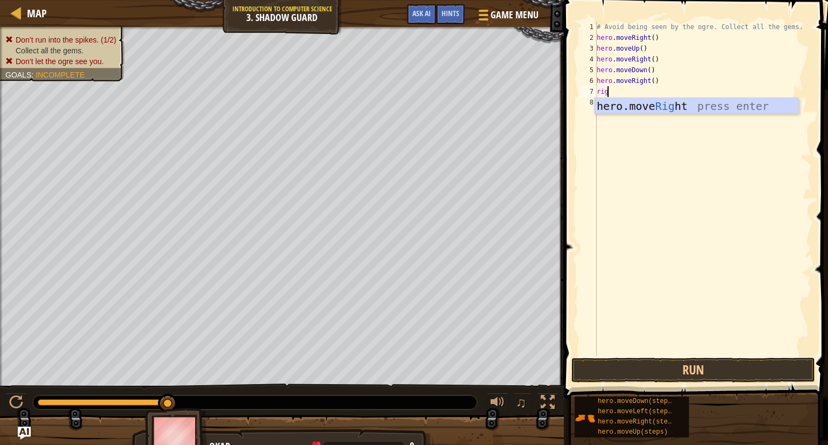
scroll to position [5, 0]
type textarea "r"
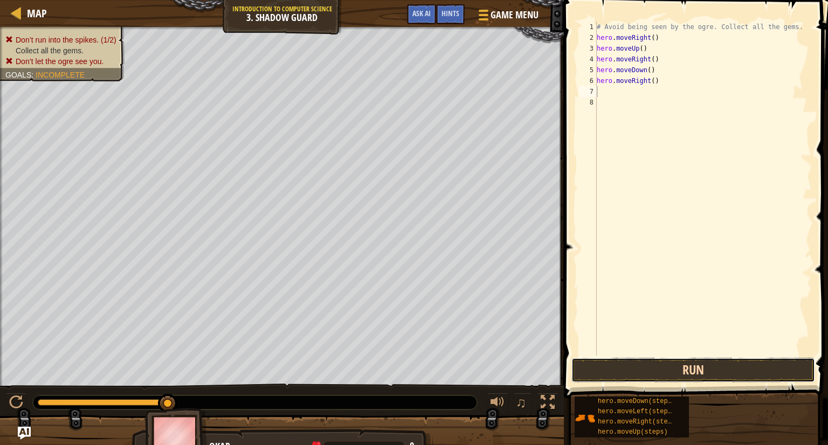
click at [692, 360] on button "Run" at bounding box center [693, 370] width 244 height 25
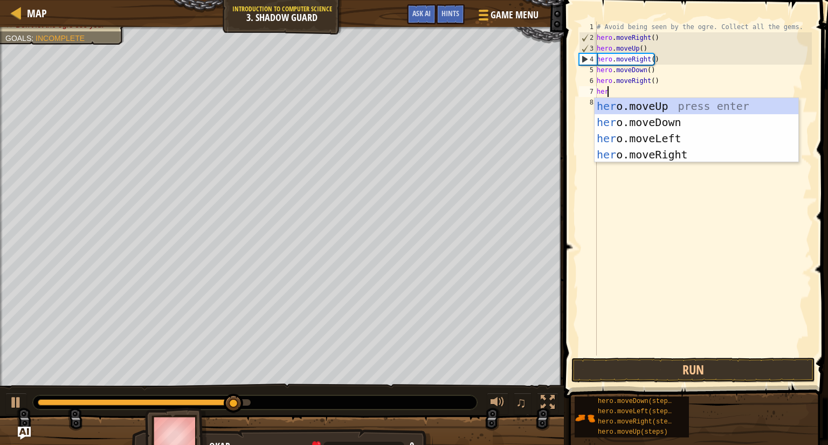
type textarea "h"
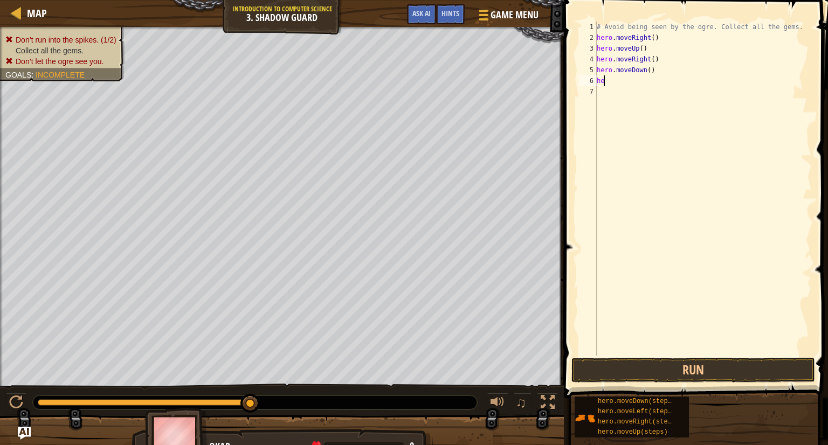
type textarea "h"
type textarea "hero.moveDown()"
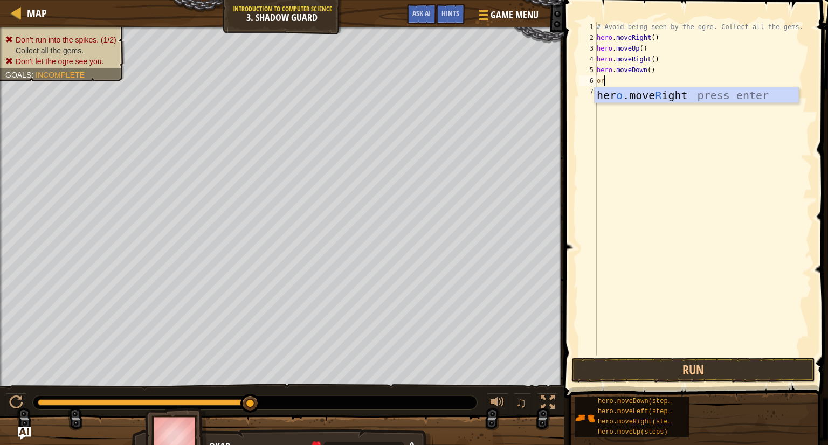
type textarea "o"
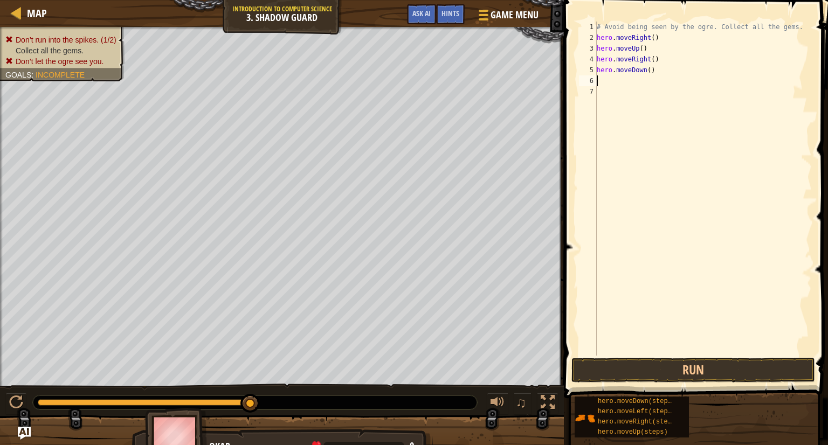
type textarea "o"
type textarea "h"
type textarea "hero.moveRight()"
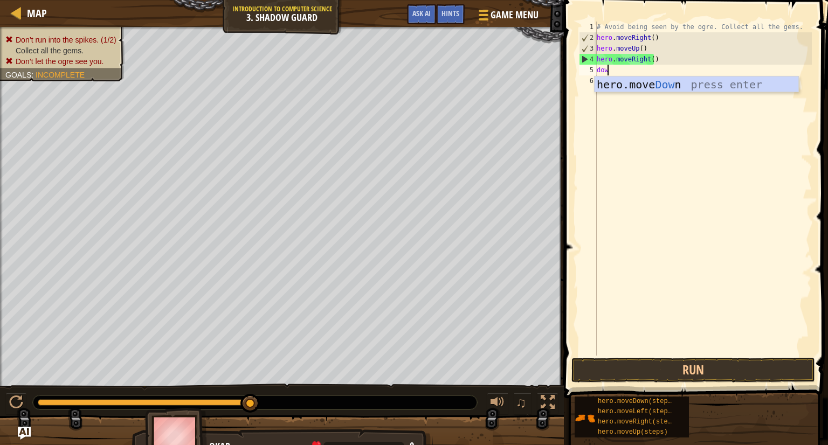
type textarea "down"
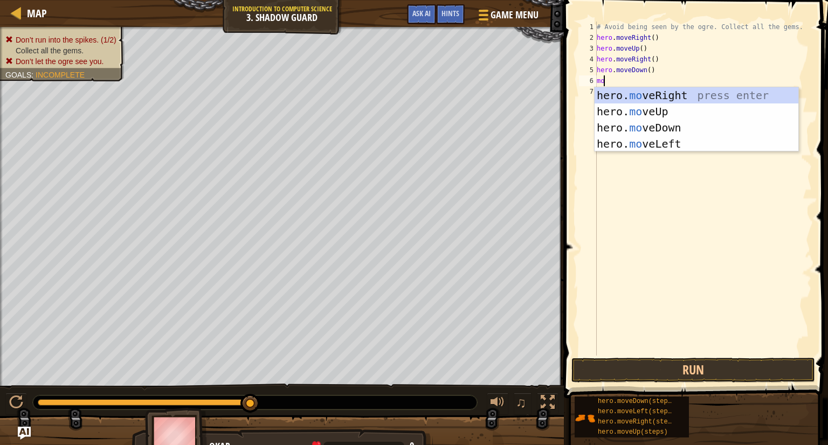
type textarea "m"
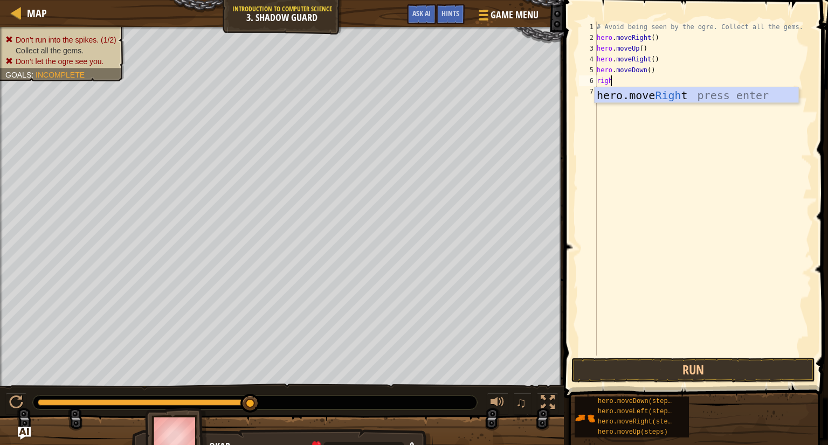
type textarea "right"
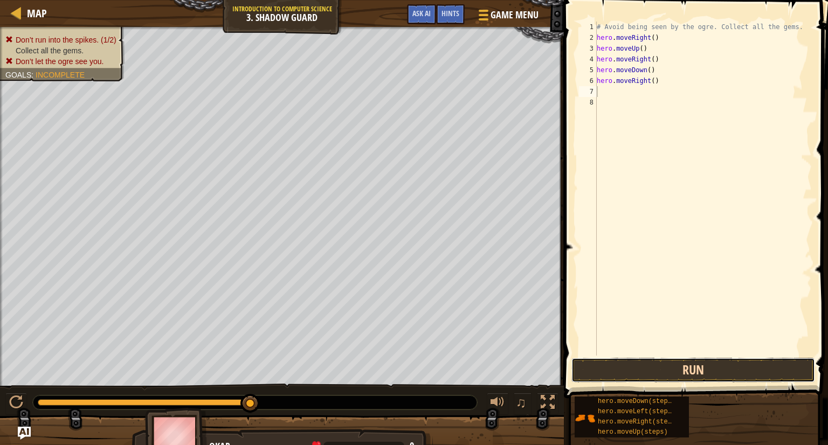
click at [644, 367] on button "Run" at bounding box center [693, 370] width 244 height 25
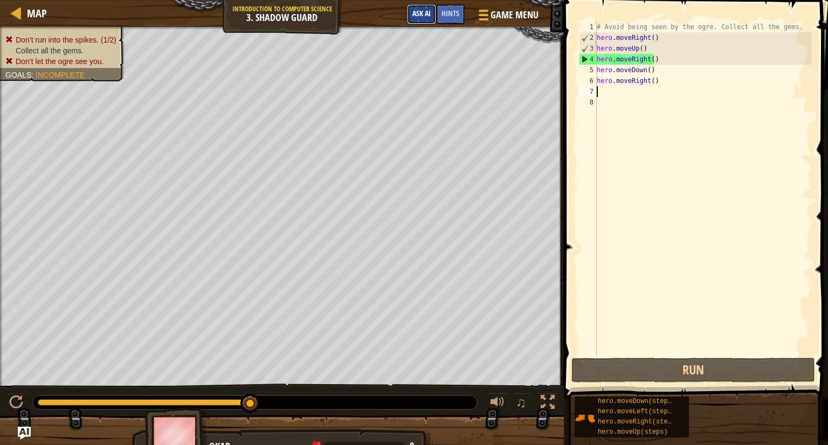
click at [436, 13] on button "Ask AI" at bounding box center [421, 14] width 29 height 20
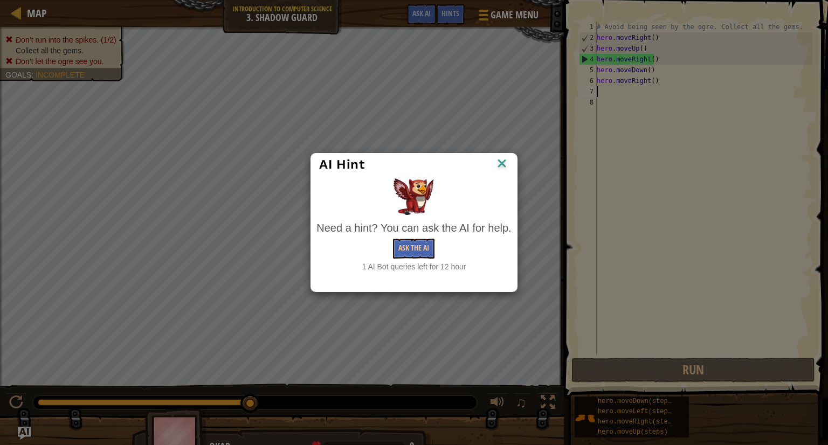
click at [498, 158] on img at bounding box center [502, 164] width 14 height 16
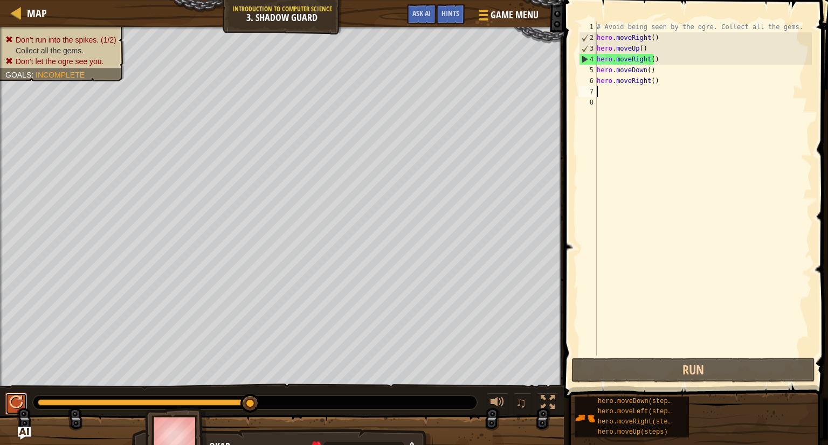
click at [18, 406] on div at bounding box center [16, 403] width 14 height 14
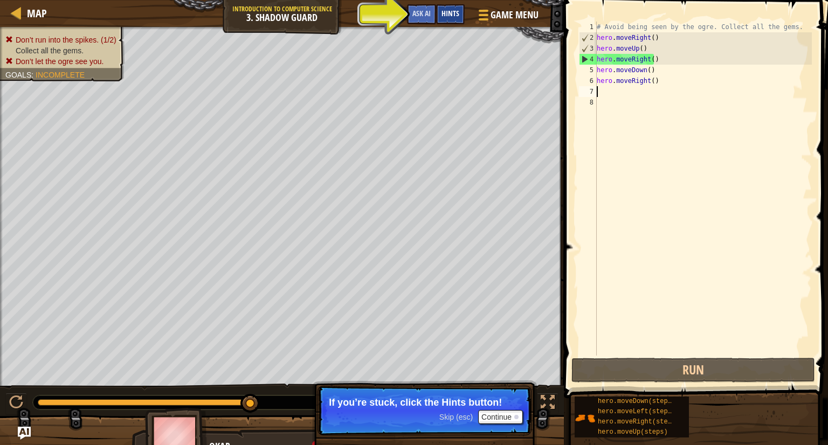
click at [450, 19] on div "Hints" at bounding box center [450, 14] width 29 height 20
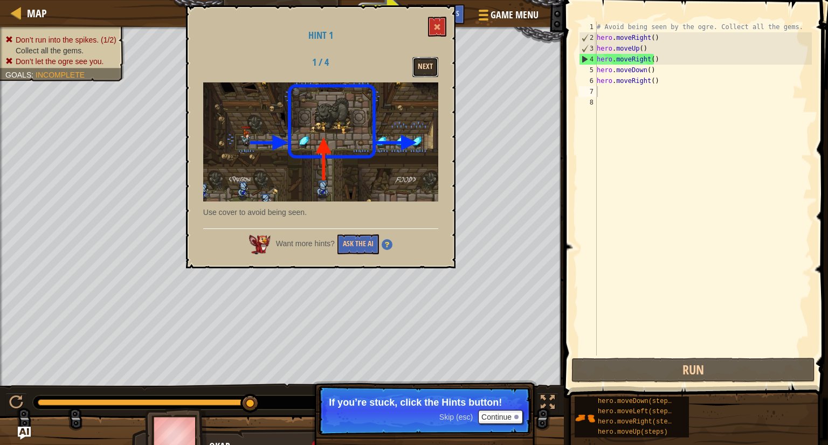
click at [429, 68] on button "Next" at bounding box center [425, 67] width 26 height 20
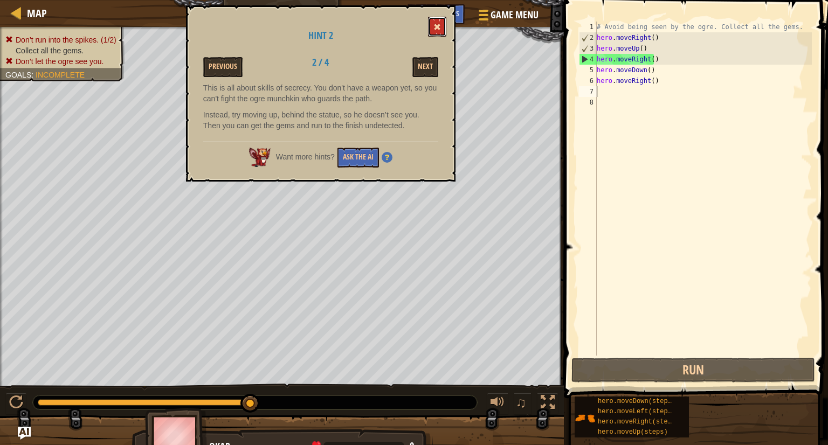
click at [439, 24] on span at bounding box center [437, 27] width 8 height 8
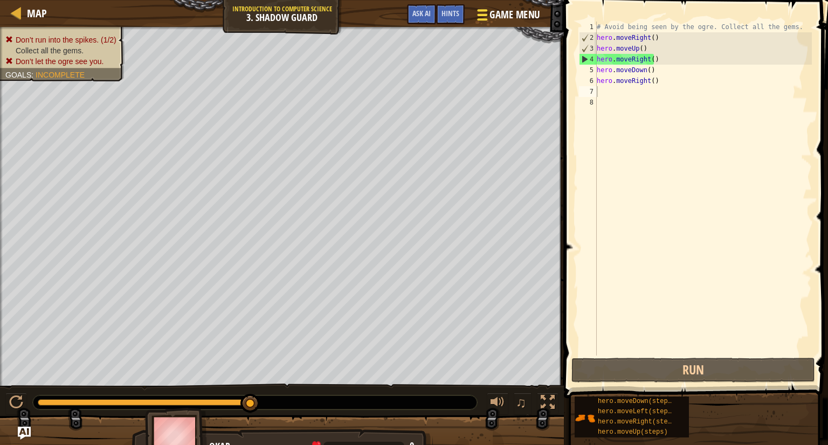
click at [500, 21] on span "Game Menu" at bounding box center [515, 15] width 50 height 15
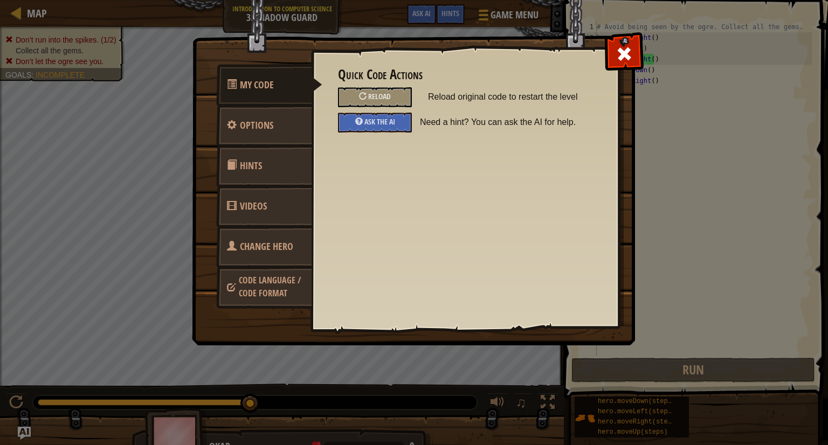
click at [293, 241] on link "Change Hero" at bounding box center [264, 247] width 96 height 42
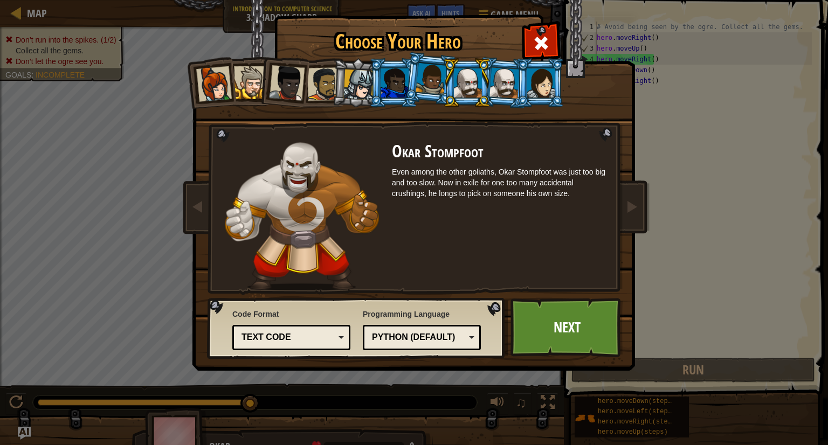
click at [213, 89] on div at bounding box center [214, 84] width 36 height 36
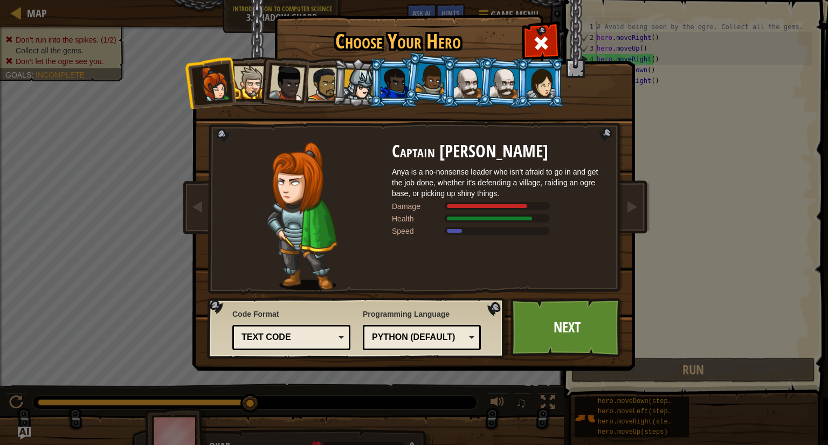
click at [533, 83] on div at bounding box center [541, 82] width 28 height 29
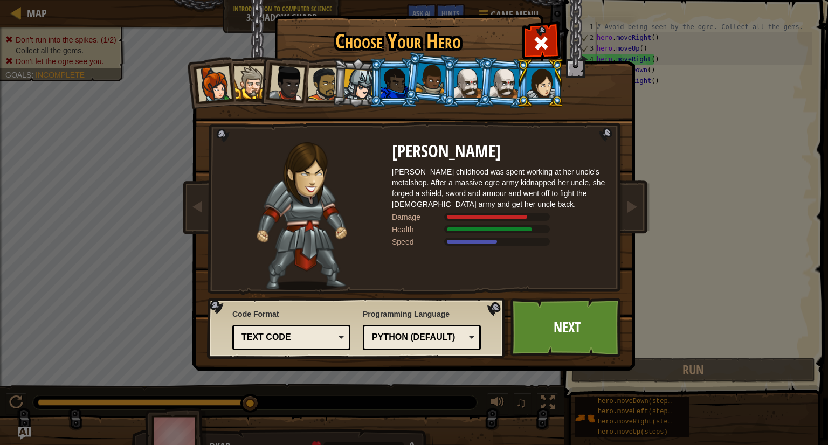
click at [354, 90] on div at bounding box center [358, 85] width 31 height 31
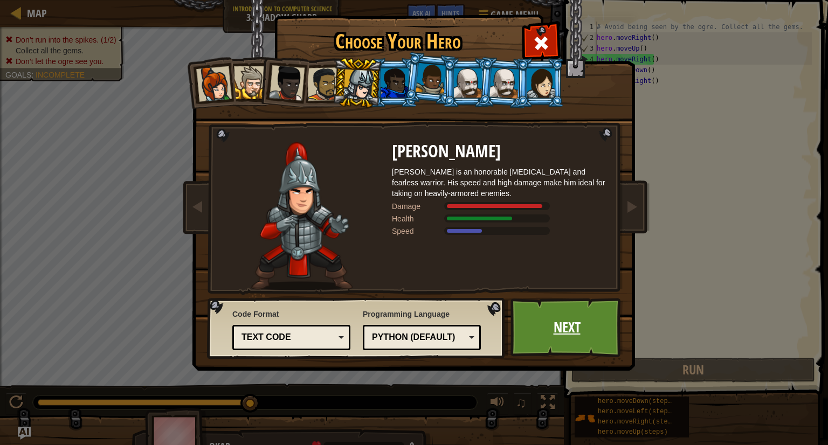
click at [581, 329] on link "Next" at bounding box center [566, 327] width 113 height 59
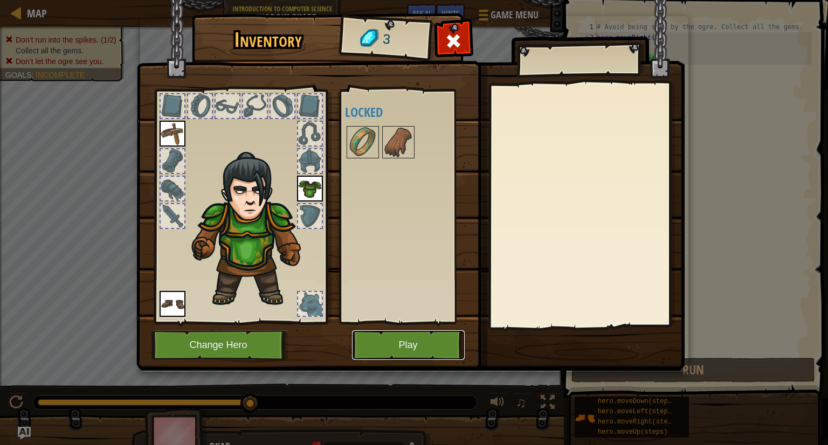
click at [419, 350] on button "Play" at bounding box center [408, 345] width 113 height 30
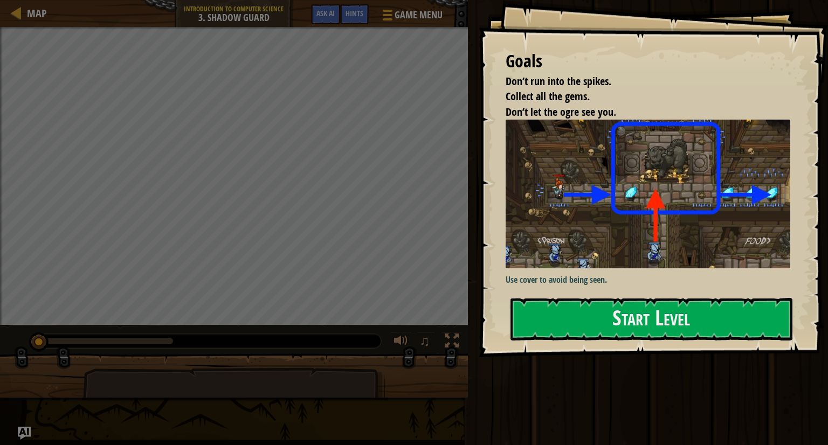
click at [566, 289] on div "Goals Don’t run into the spikes. Collect all the gems. Don’t let the ogre see y…" at bounding box center [653, 178] width 349 height 357
click at [589, 324] on button "Start Level" at bounding box center [651, 319] width 282 height 43
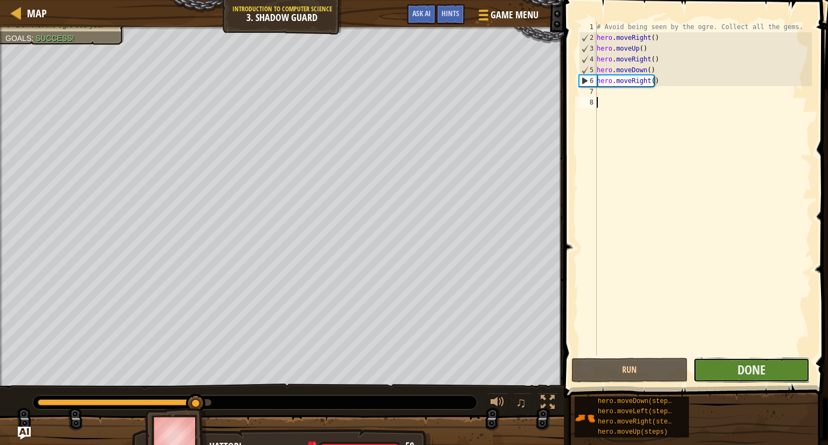
click at [730, 372] on button "Done" at bounding box center [751, 370] width 116 height 25
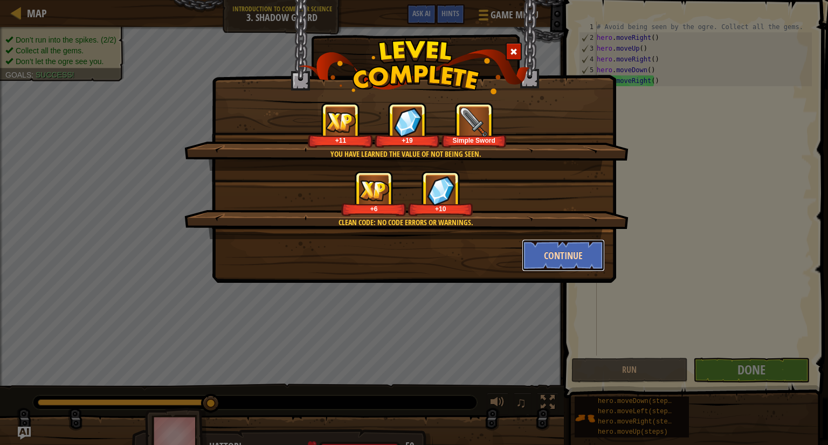
click at [562, 254] on button "Continue" at bounding box center [564, 255] width 84 height 32
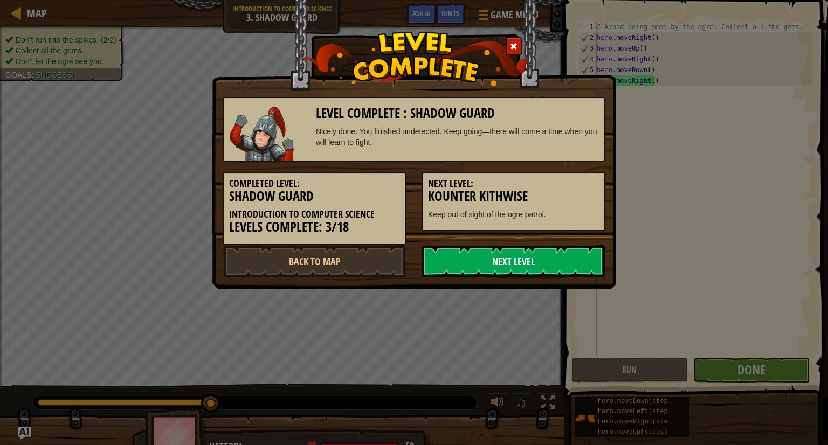
click at [529, 253] on link "Next Level" at bounding box center [513, 261] width 183 height 32
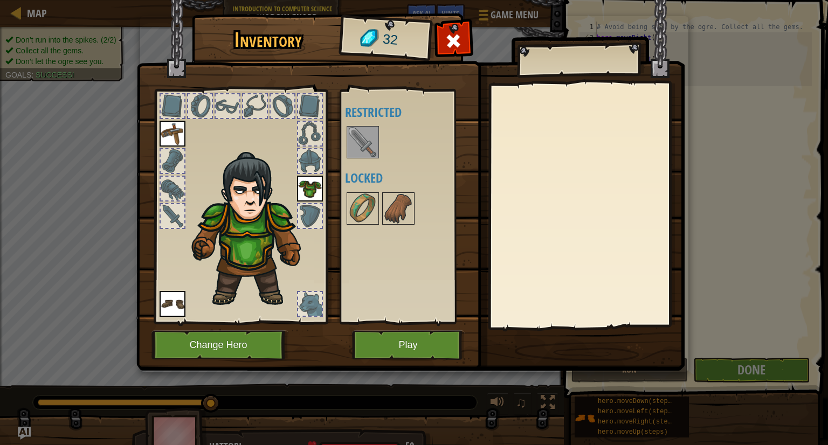
drag, startPoint x: 365, startPoint y: 149, endPoint x: 383, endPoint y: 191, distance: 45.2
click at [383, 191] on div "Available Equip Equip Equip (double-click to equip) Restricted Locked" at bounding box center [412, 206] width 135 height 225
click at [364, 135] on img at bounding box center [363, 142] width 30 height 30
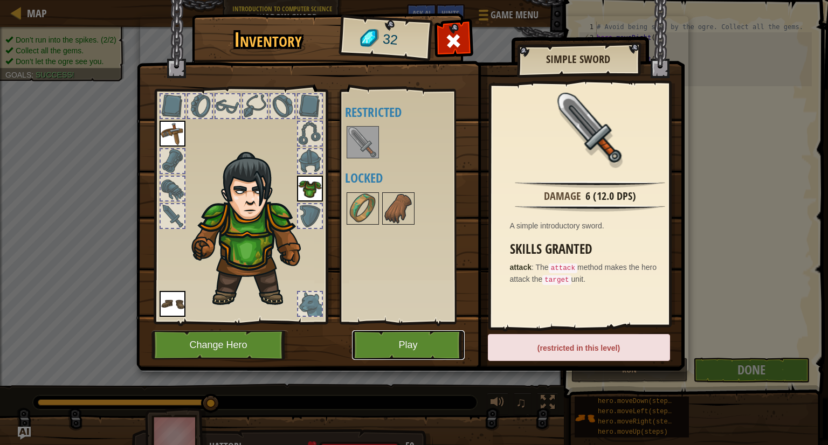
click at [403, 348] on button "Play" at bounding box center [408, 345] width 113 height 30
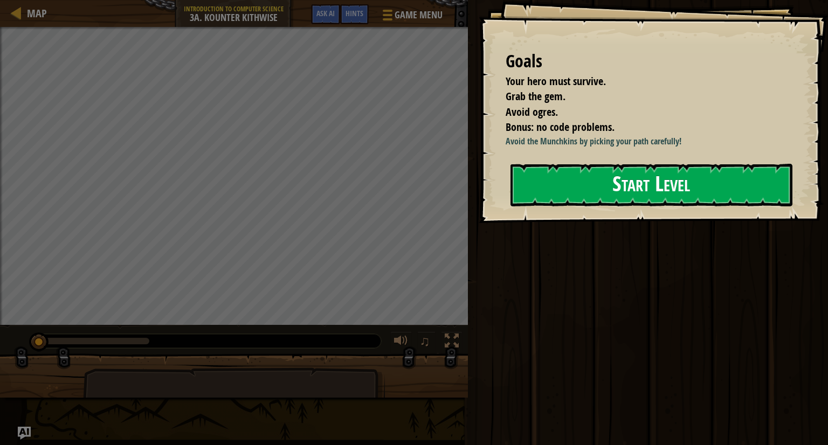
click at [550, 180] on button "Start Level" at bounding box center [651, 185] width 282 height 43
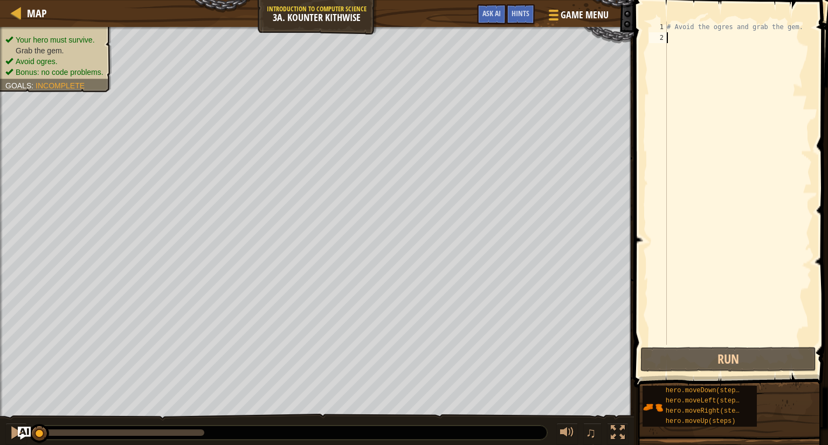
type textarea "m"
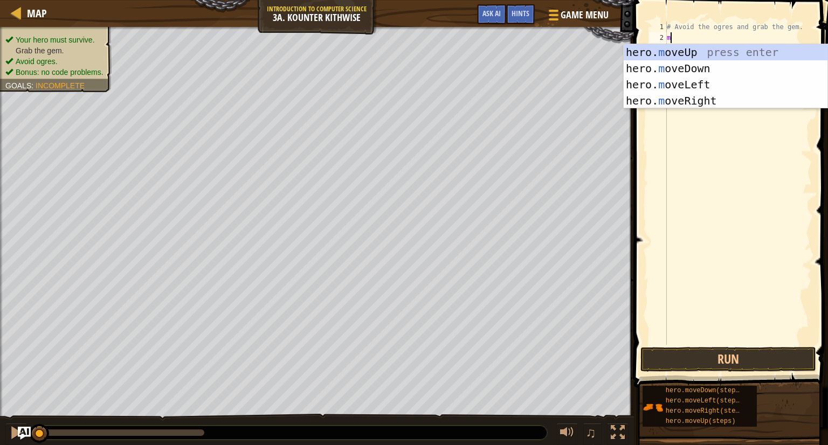
scroll to position [5, 0]
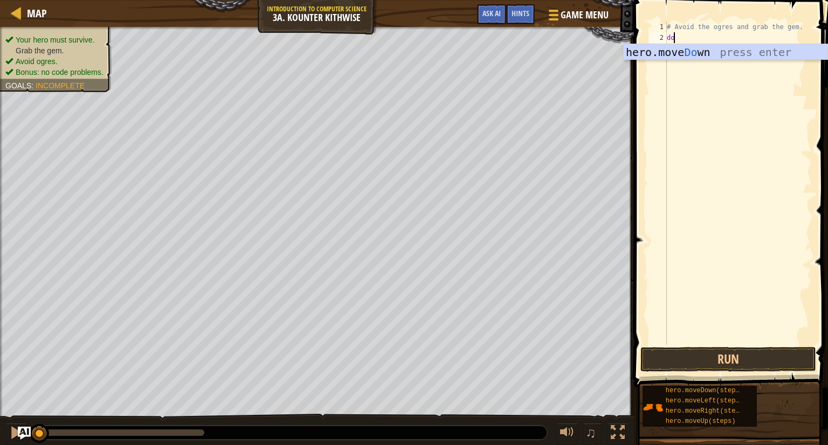
type textarea "down"
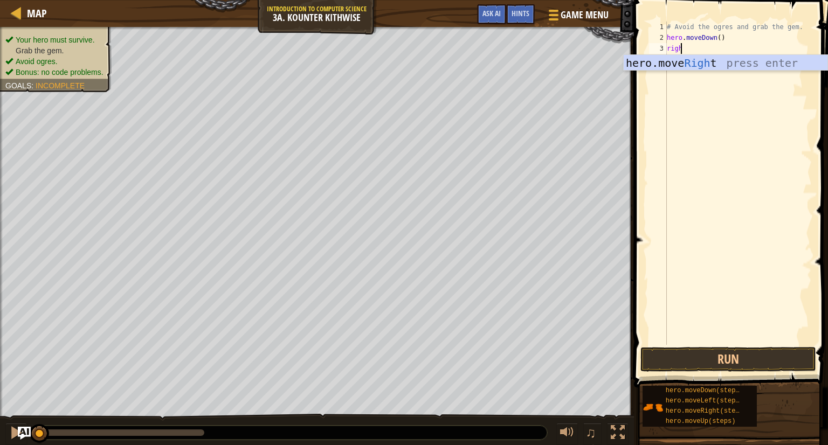
type textarea "right"
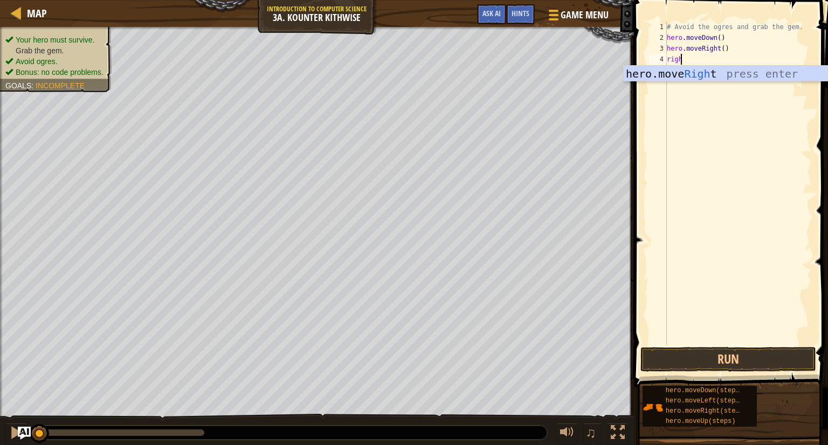
type textarea "right"
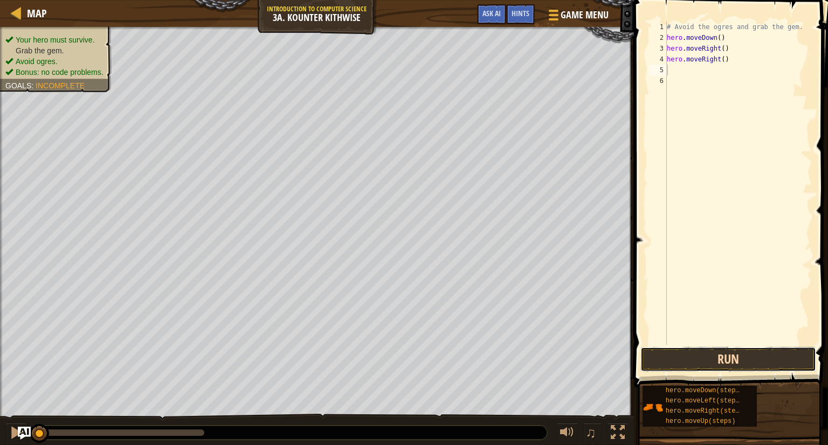
click at [763, 364] on button "Run" at bounding box center [728, 359] width 176 height 25
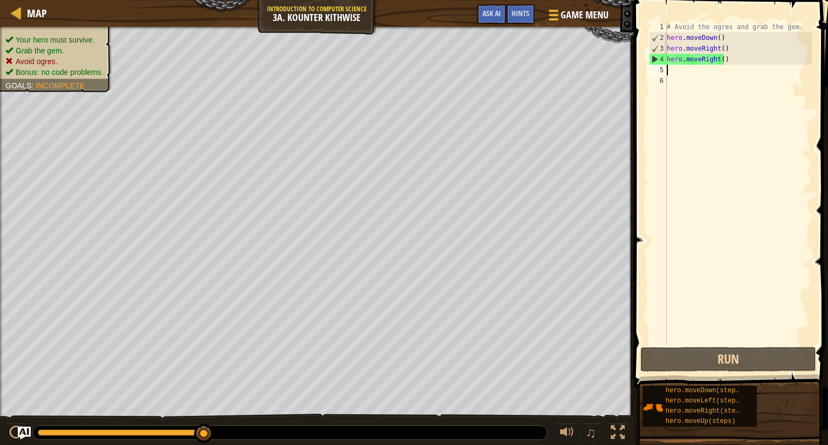
click at [727, 68] on div "# Avoid the ogres and grab the gem. hero . moveDown ( ) hero . moveRight ( ) he…" at bounding box center [738, 194] width 147 height 345
click at [730, 59] on div "# Avoid the ogres and grab the gem. hero . moveDown ( ) hero . moveRight ( ) he…" at bounding box center [738, 194] width 147 height 345
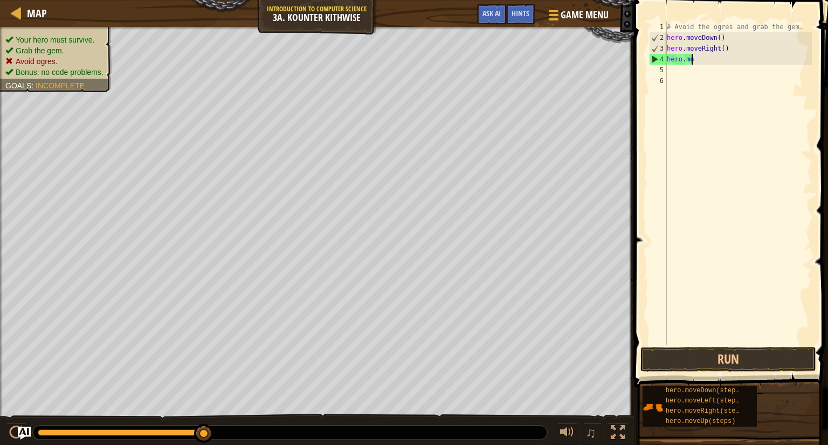
type textarea "h"
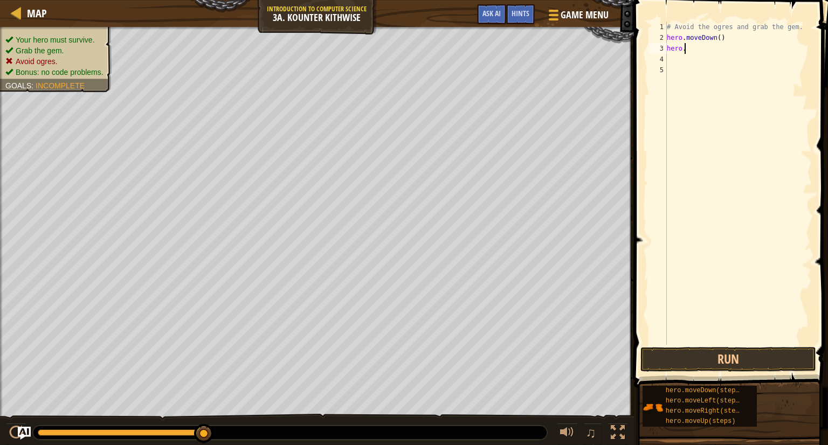
type textarea "h"
type textarea "down"
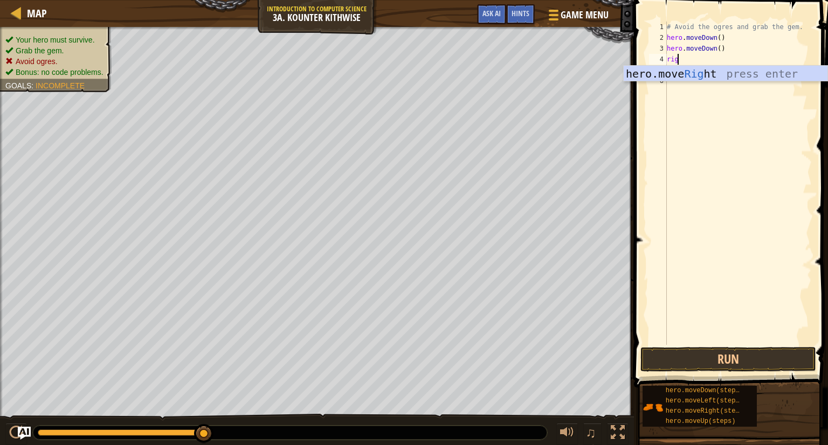
type textarea "right"
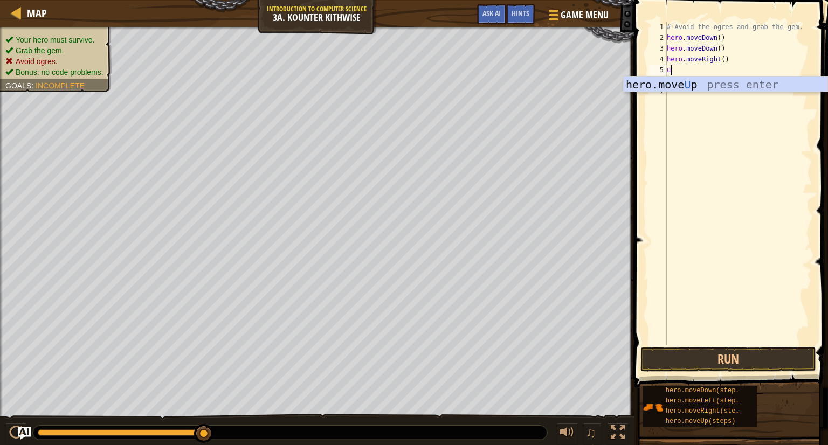
type textarea "up"
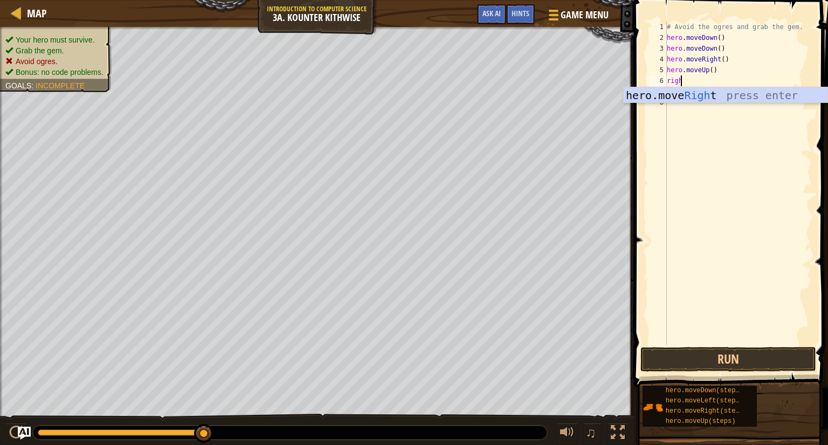
type textarea "right"
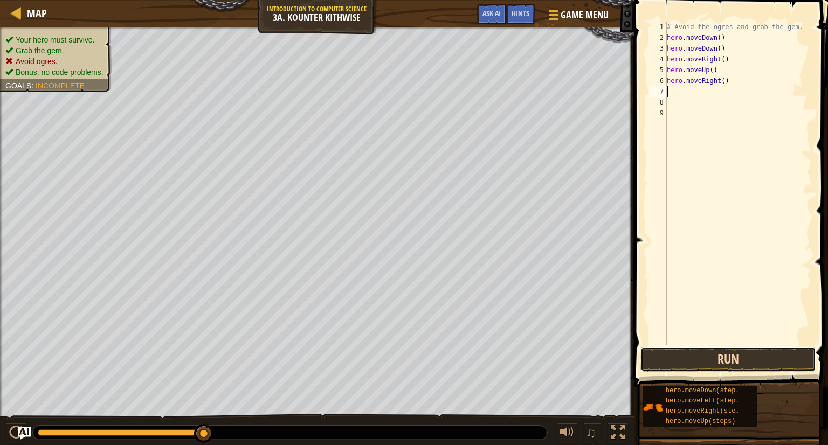
click at [735, 361] on button "Run" at bounding box center [728, 359] width 176 height 25
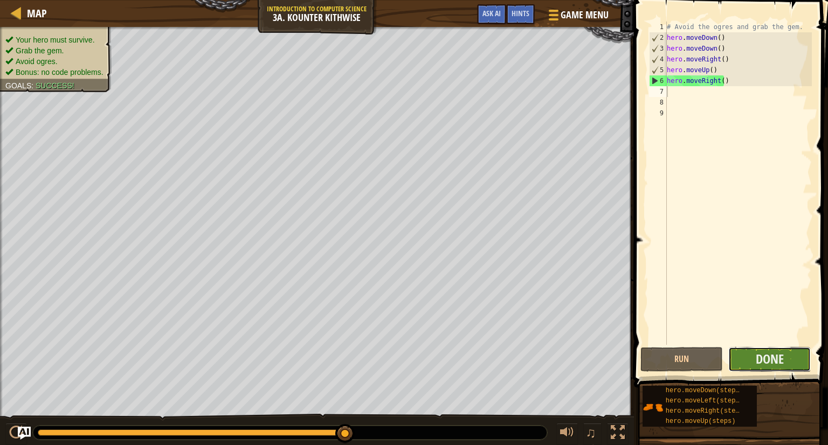
click at [735, 361] on button "Done" at bounding box center [769, 359] width 82 height 25
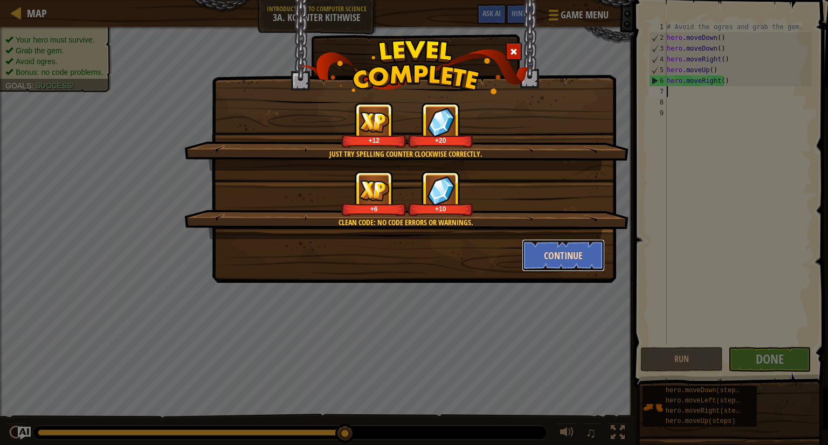
click at [561, 266] on button "Continue" at bounding box center [564, 255] width 84 height 32
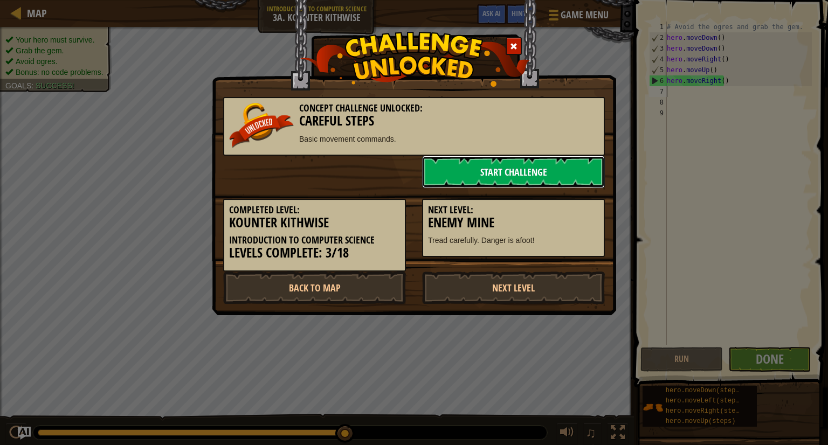
click at [509, 177] on link "Start Challenge" at bounding box center [513, 172] width 183 height 32
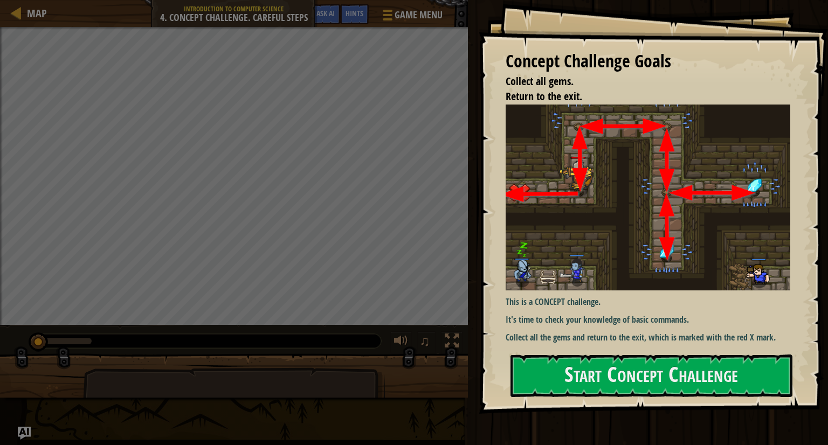
click at [827, 271] on div "Concept Challenge Goals Collect all gems. Return to the exit. This is a CONCEPT…" at bounding box center [653, 207] width 349 height 414
click at [662, 378] on button "Start Concept Challenge" at bounding box center [651, 376] width 282 height 43
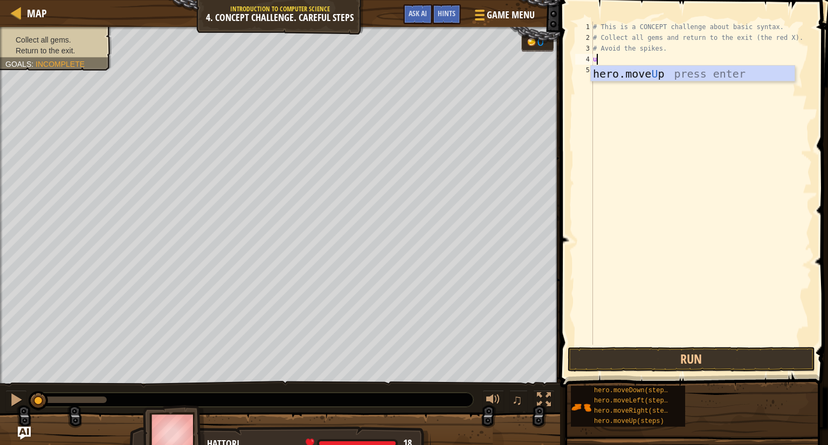
scroll to position [5, 0]
type textarea "up"
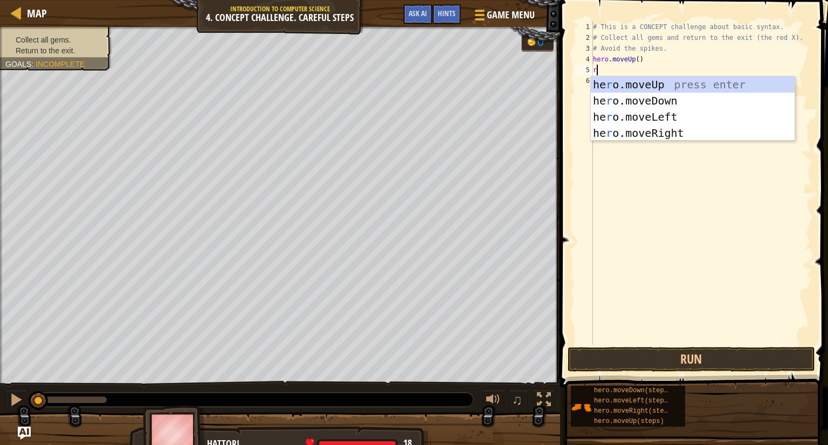
type textarea "ri"
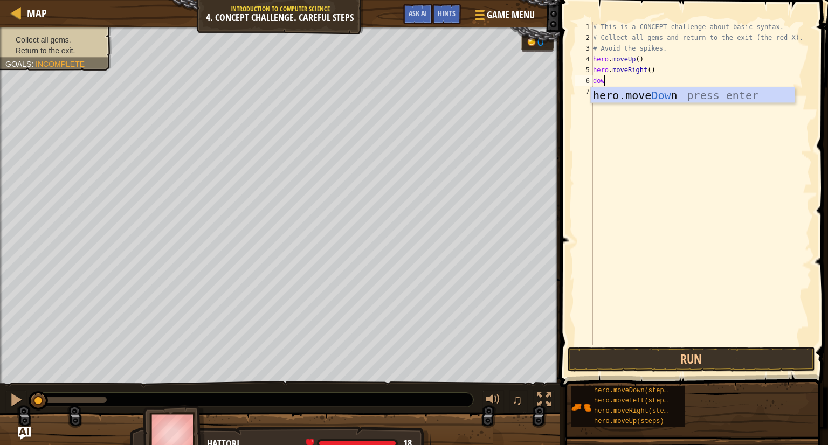
type textarea "down"
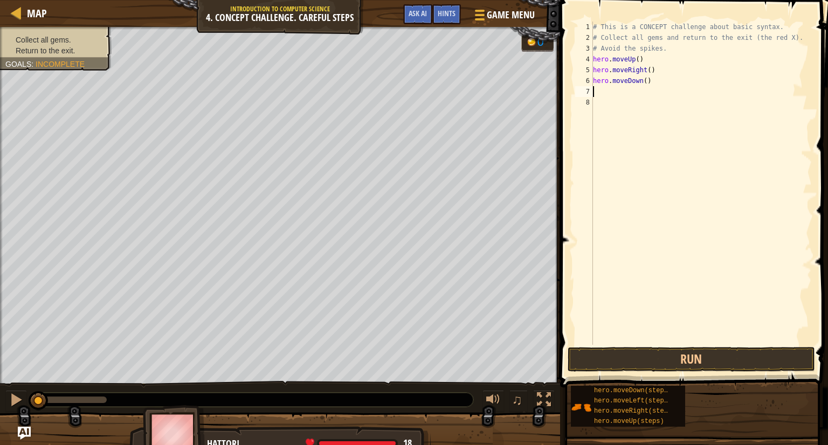
type textarea "d"
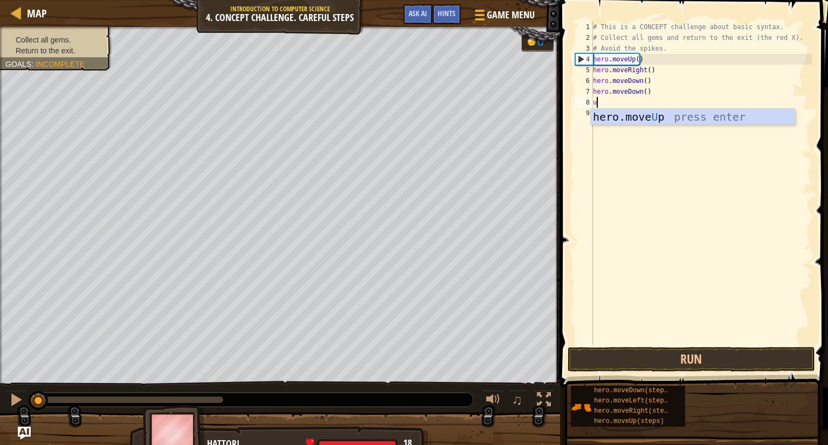
type textarea "up"
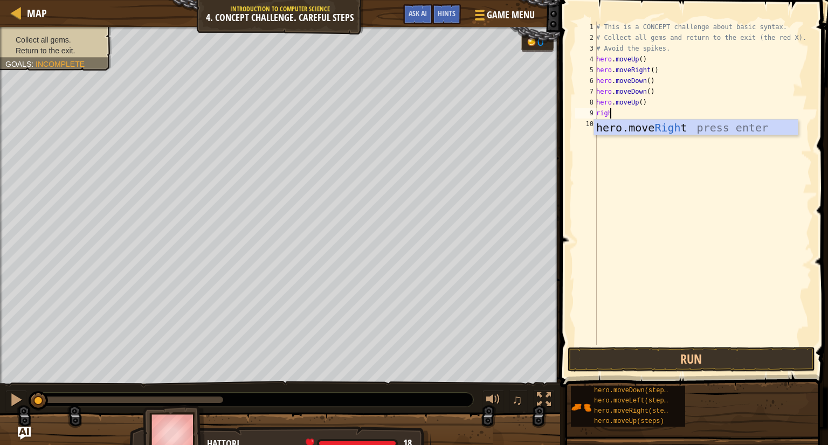
type textarea "right"
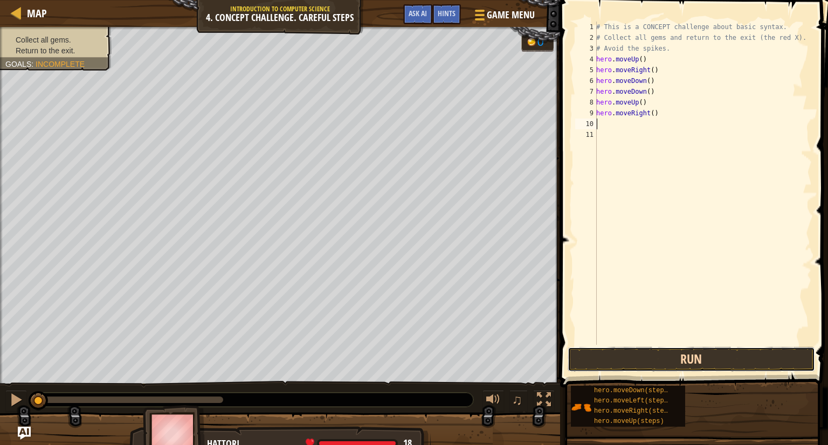
click at [665, 367] on button "Run" at bounding box center [691, 359] width 247 height 25
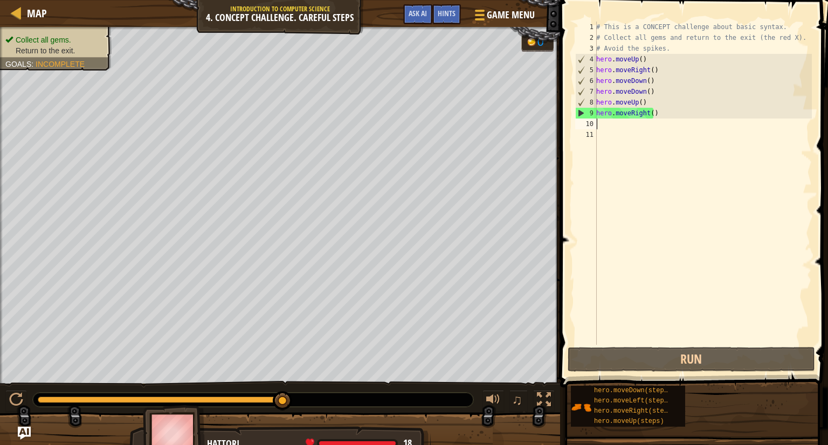
click at [706, 166] on div "# This is a CONCEPT challenge about basic syntax. # Collect all gems and return…" at bounding box center [703, 194] width 218 height 345
click at [662, 126] on div "# This is a CONCEPT challenge about basic syntax. # Collect all gems and return…" at bounding box center [703, 194] width 218 height 345
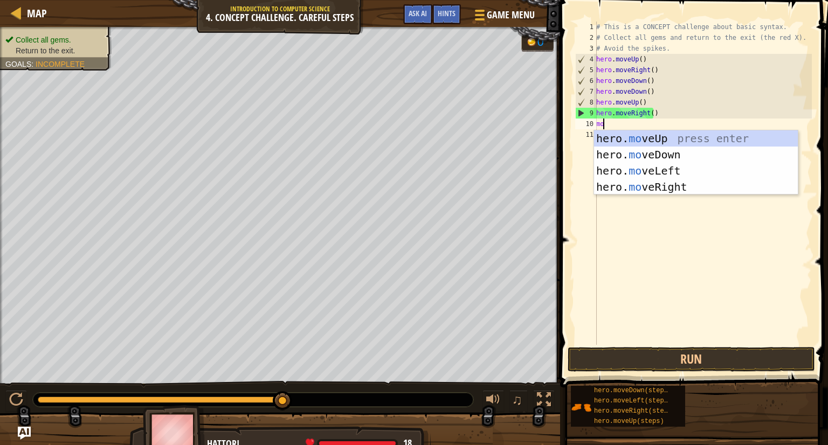
type textarea "m"
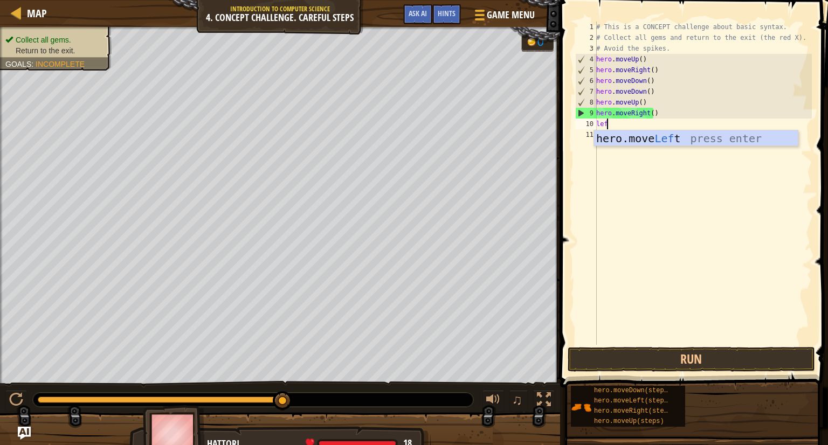
type textarea "left"
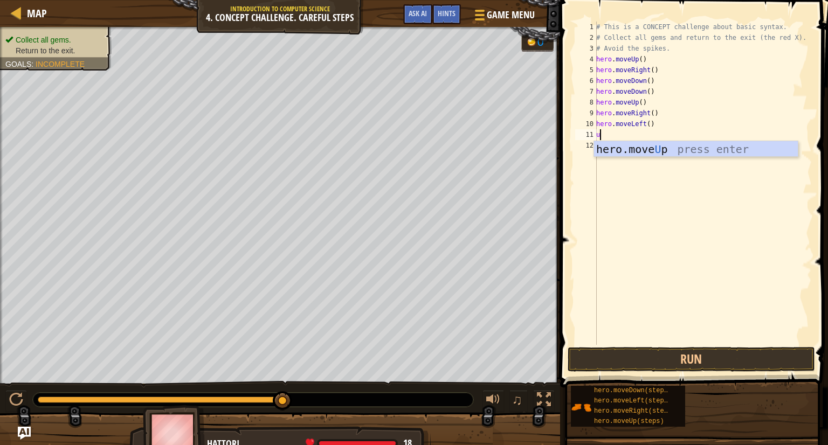
type textarea "up"
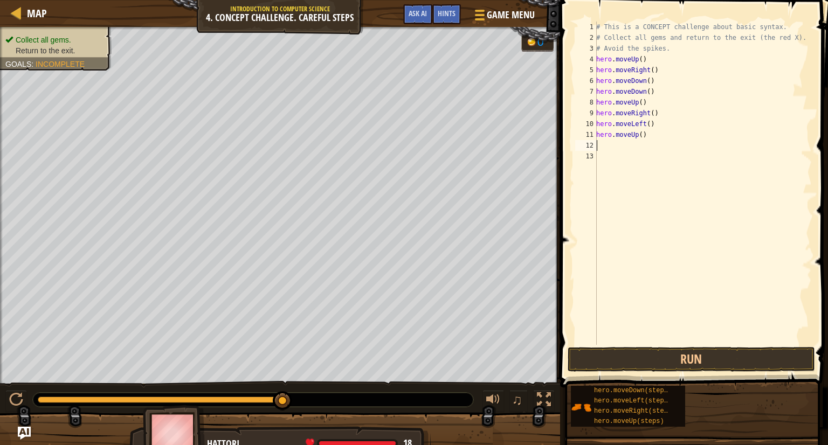
type textarea "l"
type textarea "d"
type textarea "l"
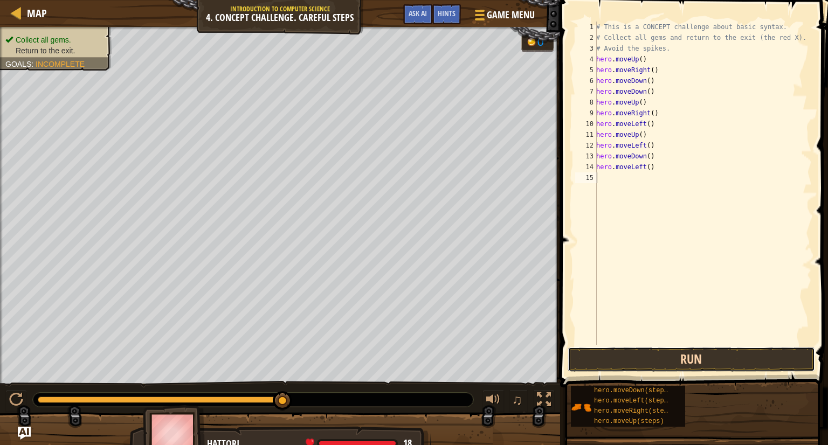
click at [688, 355] on button "Run" at bounding box center [691, 359] width 247 height 25
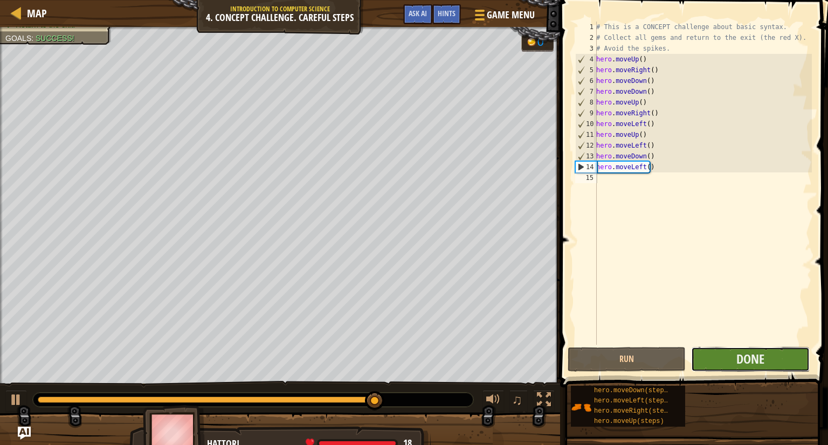
click at [720, 362] on button "Done" at bounding box center [750, 359] width 118 height 25
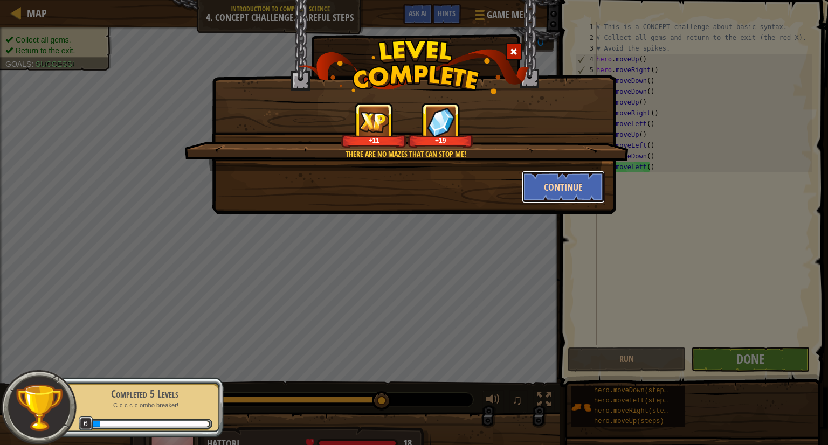
click at [550, 197] on button "Continue" at bounding box center [564, 187] width 84 height 32
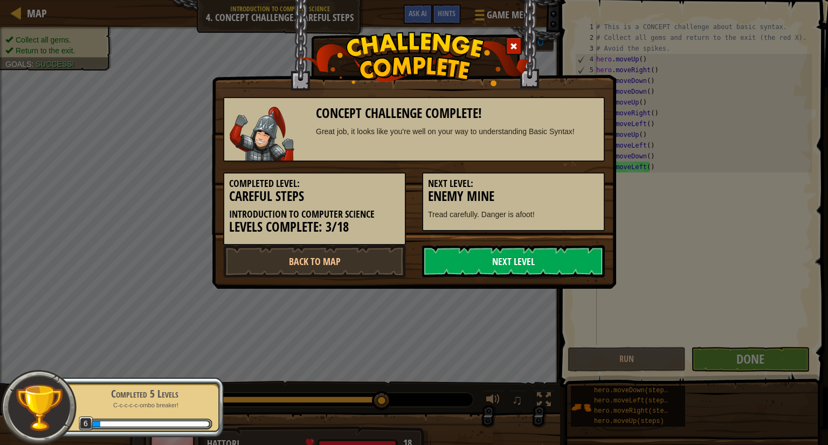
click at [560, 265] on link "Next Level" at bounding box center [513, 261] width 183 height 32
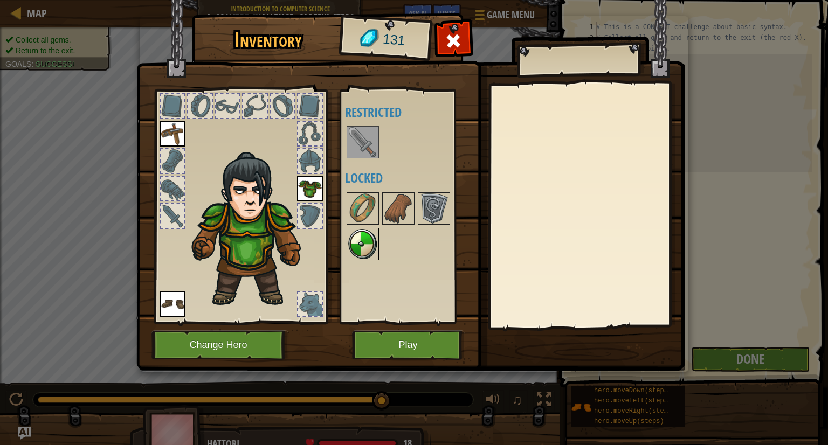
click at [363, 246] on img at bounding box center [363, 244] width 30 height 30
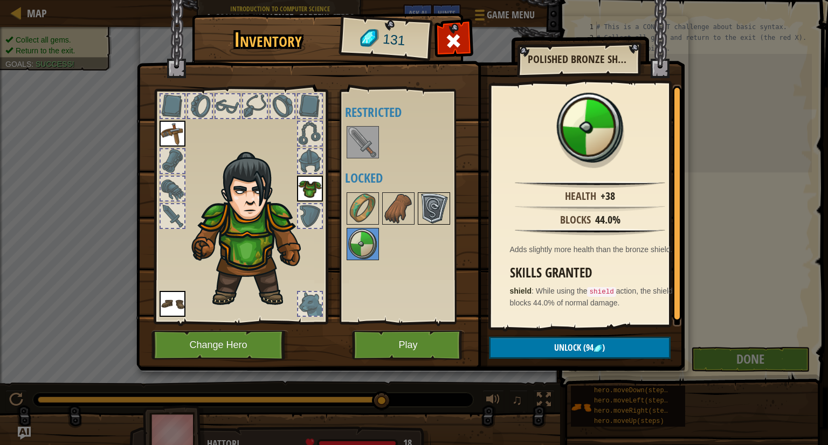
click at [443, 205] on img at bounding box center [434, 209] width 30 height 30
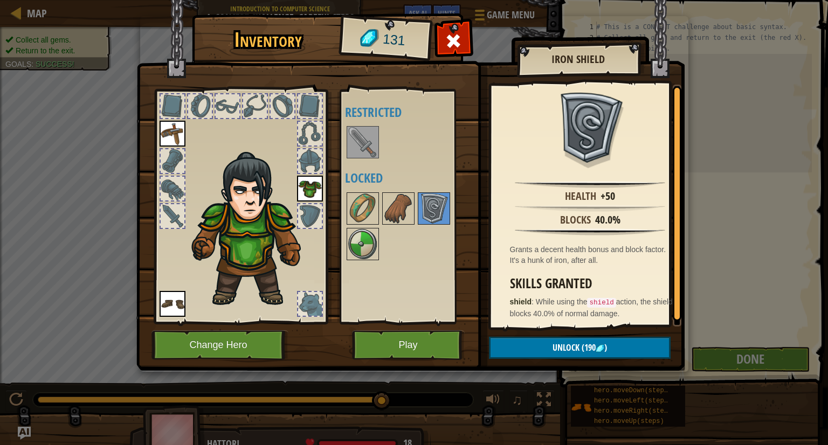
click at [379, 225] on div at bounding box center [412, 226] width 135 height 71
click at [389, 212] on img at bounding box center [398, 209] width 30 height 30
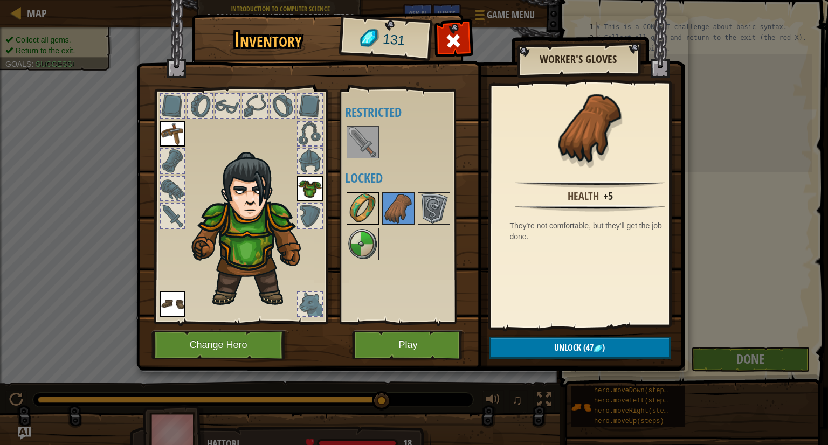
click at [354, 218] on img at bounding box center [363, 209] width 30 height 30
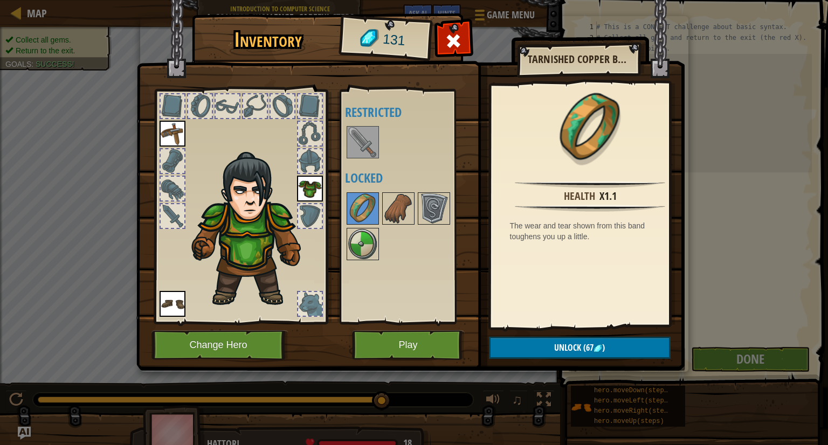
click at [416, 205] on div at bounding box center [412, 226] width 135 height 71
click at [431, 221] on img at bounding box center [434, 209] width 30 height 30
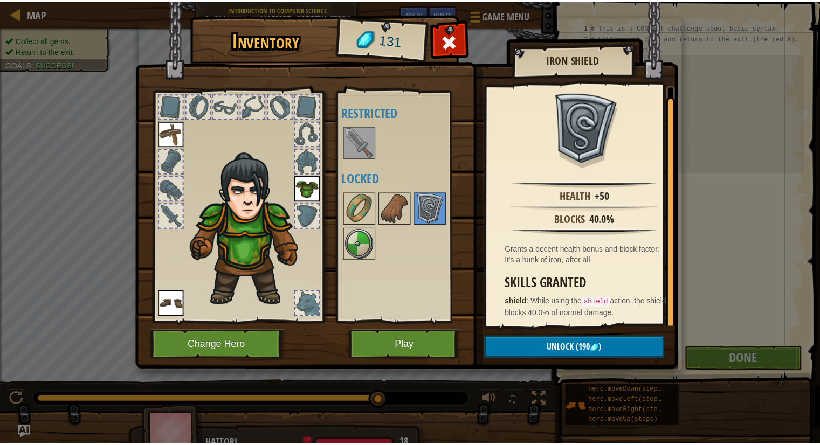
scroll to position [2, 0]
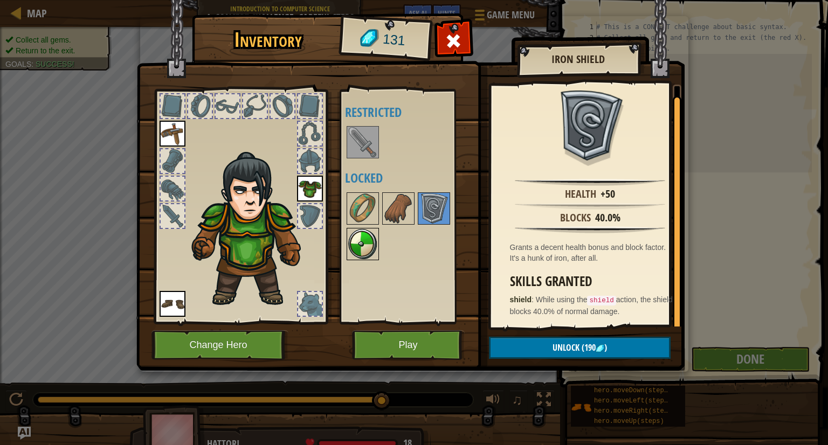
click at [367, 242] on img at bounding box center [363, 244] width 30 height 30
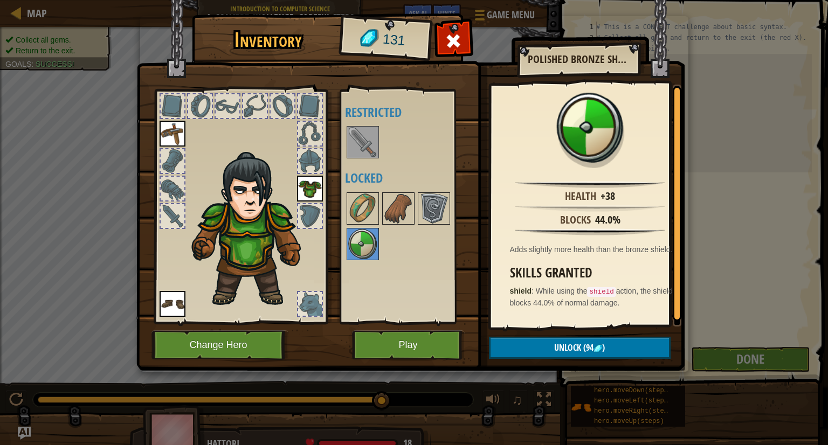
click at [452, 195] on div at bounding box center [412, 226] width 135 height 71
click at [444, 201] on img at bounding box center [434, 209] width 30 height 30
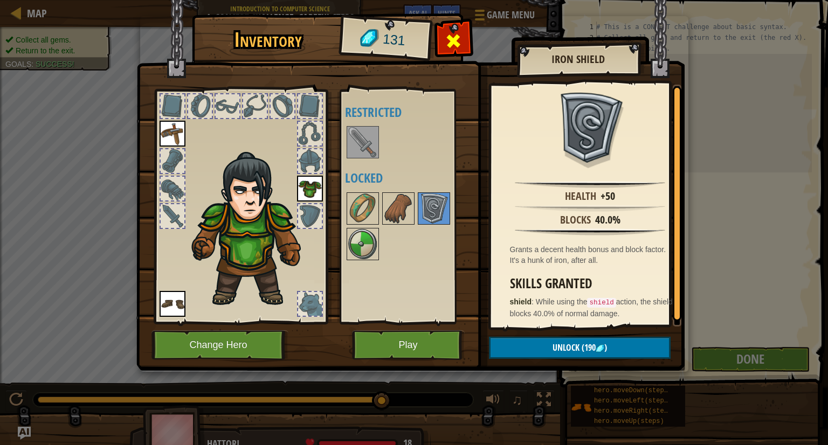
click at [459, 39] on span at bounding box center [453, 40] width 17 height 17
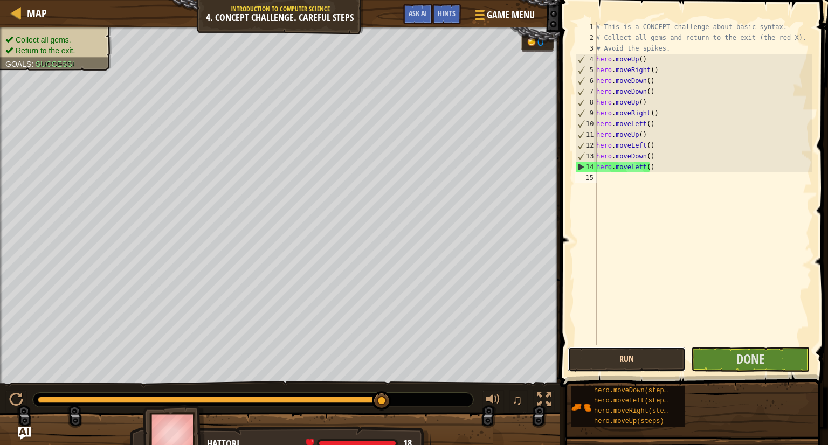
click at [642, 355] on button "Run" at bounding box center [627, 359] width 118 height 25
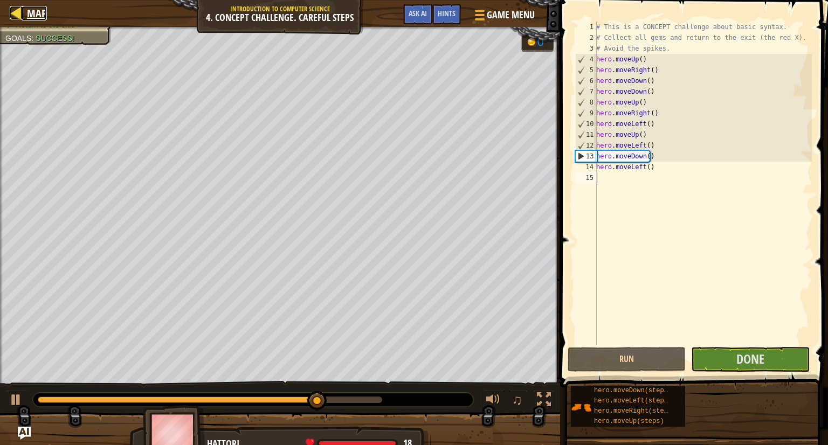
click at [45, 16] on span "Map" at bounding box center [37, 13] width 20 height 15
